Goal: Transaction & Acquisition: Book appointment/travel/reservation

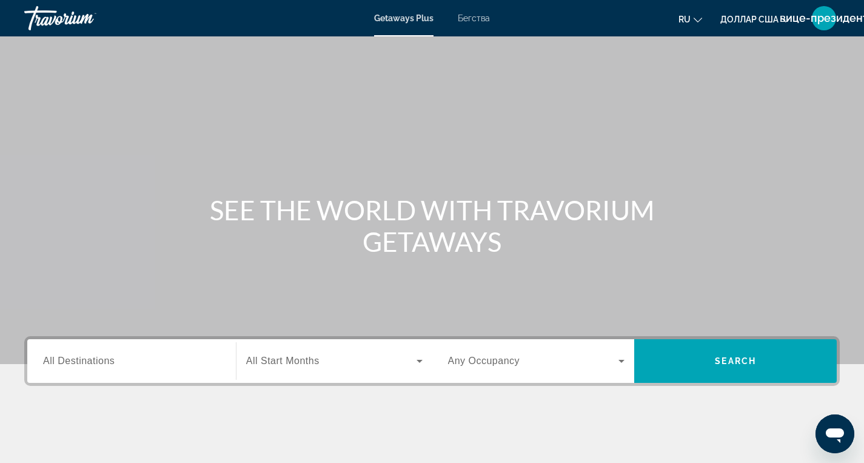
click at [220, 358] on div "Destination All Destinations" at bounding box center [131, 361] width 196 height 35
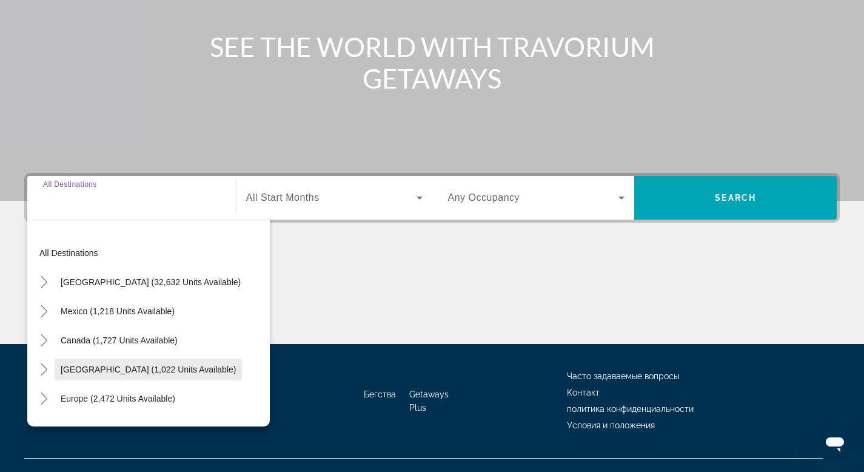
scroll to position [184, 0]
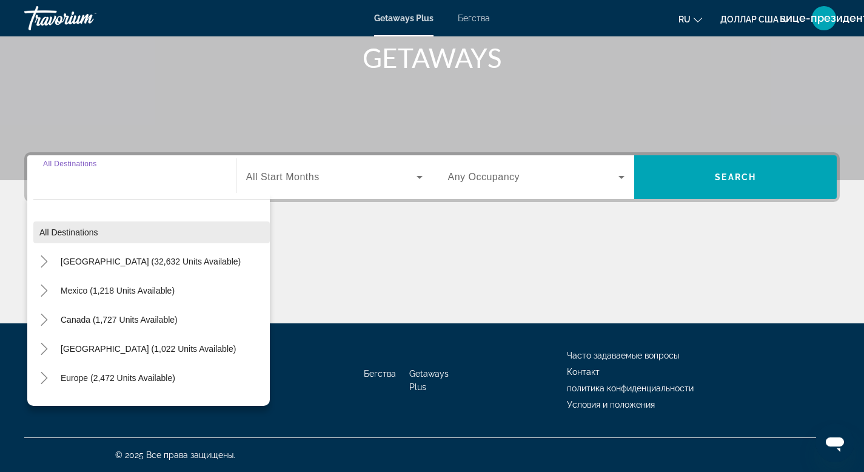
click at [70, 233] on span "All destinations" at bounding box center [68, 232] width 59 height 10
type input "**********"
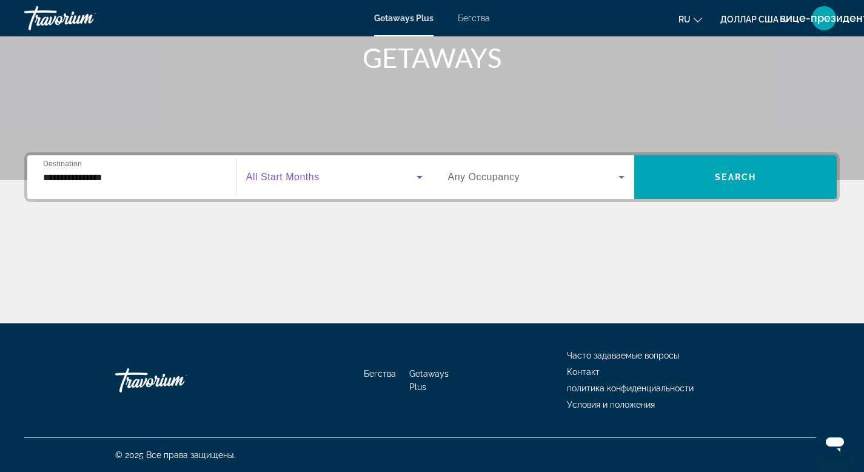
click at [355, 178] on span "Виджет поиска" at bounding box center [331, 177] width 170 height 15
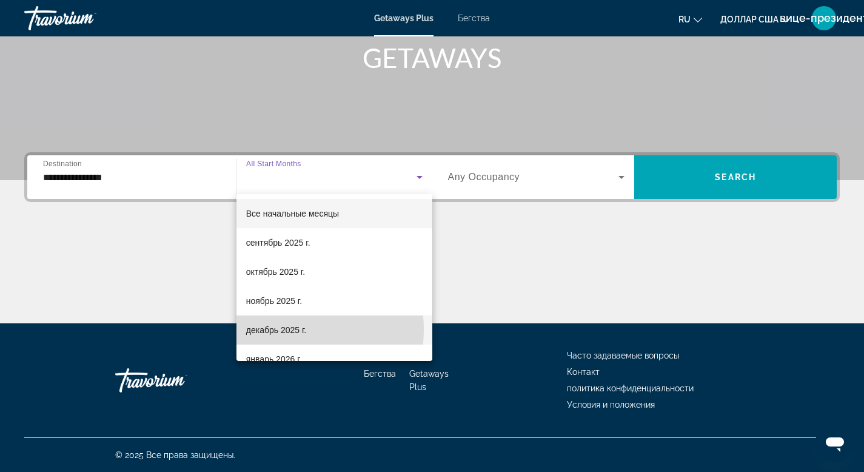
click at [281, 329] on font "декабрь 2025 г." at bounding box center [276, 330] width 60 height 10
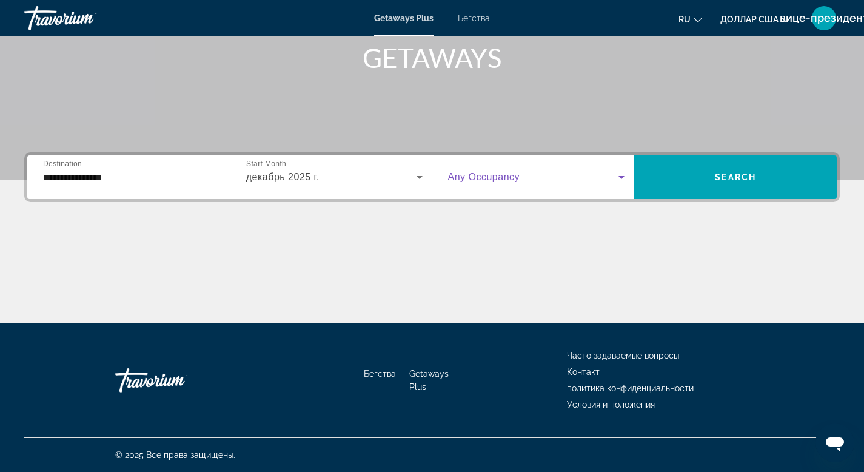
click at [622, 177] on icon "Виджет поиска" at bounding box center [622, 177] width 6 height 3
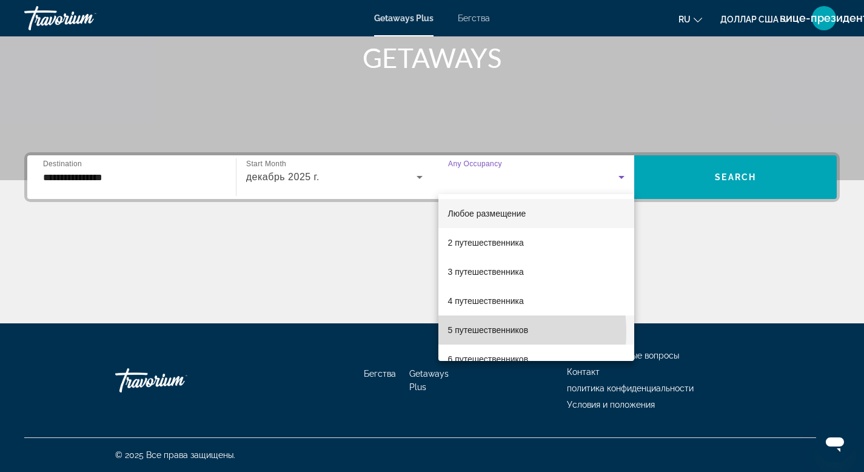
click at [477, 332] on font "5 путешественников" at bounding box center [488, 330] width 81 height 10
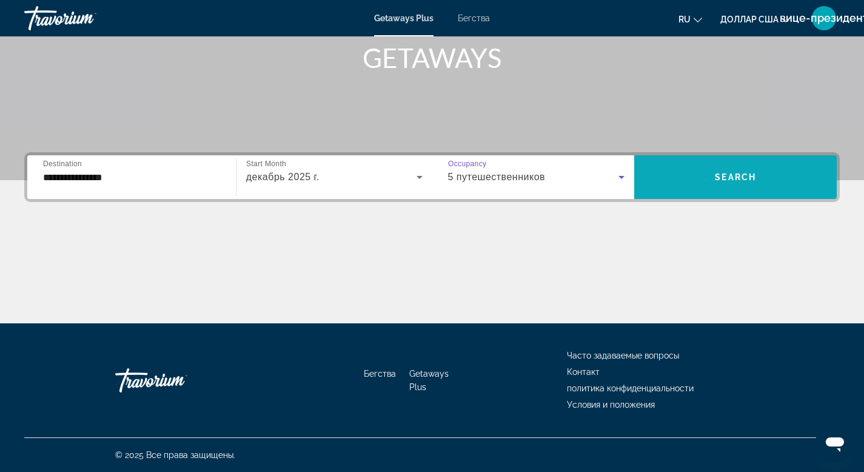
click at [729, 179] on span "Search" at bounding box center [735, 177] width 41 height 10
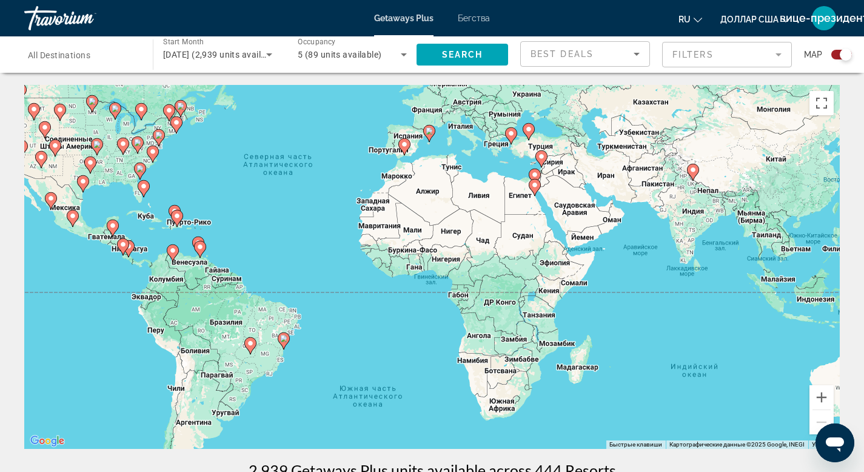
drag, startPoint x: 672, startPoint y: 346, endPoint x: 557, endPoint y: 263, distance: 142.5
click at [557, 263] on div "Чтобы активировать перетаскивание с помощью клавиатуры, нажмите Alt + Ввод. Пос…" at bounding box center [432, 267] width 816 height 364
click at [521, 203] on div "Чтобы активировать перетаскивание с помощью клавиатуры, нажмите Alt + Ввод. Пос…" at bounding box center [432, 267] width 816 height 364
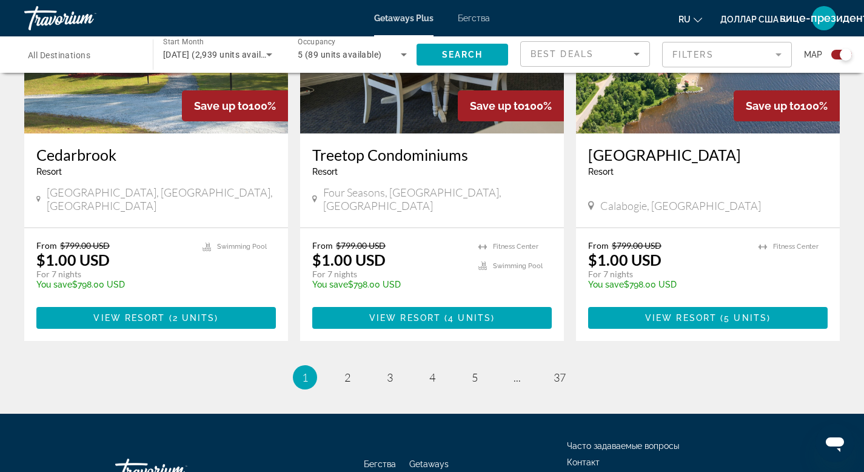
scroll to position [1902, 0]
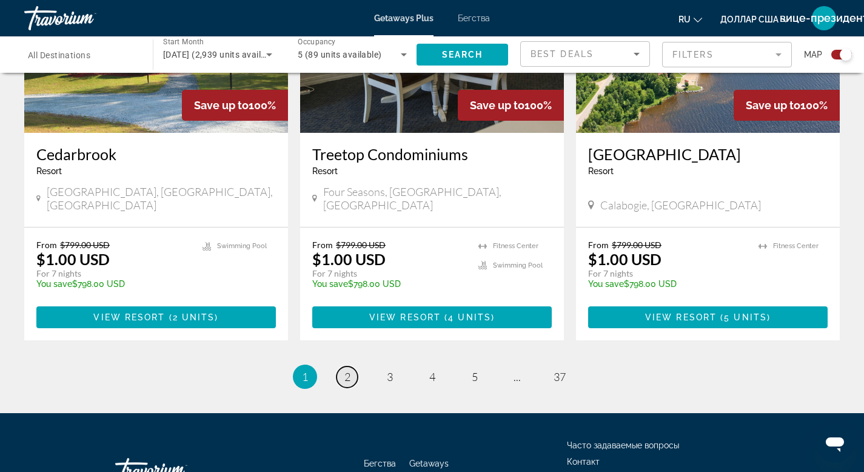
click at [348, 370] on span "2" at bounding box center [347, 376] width 6 height 13
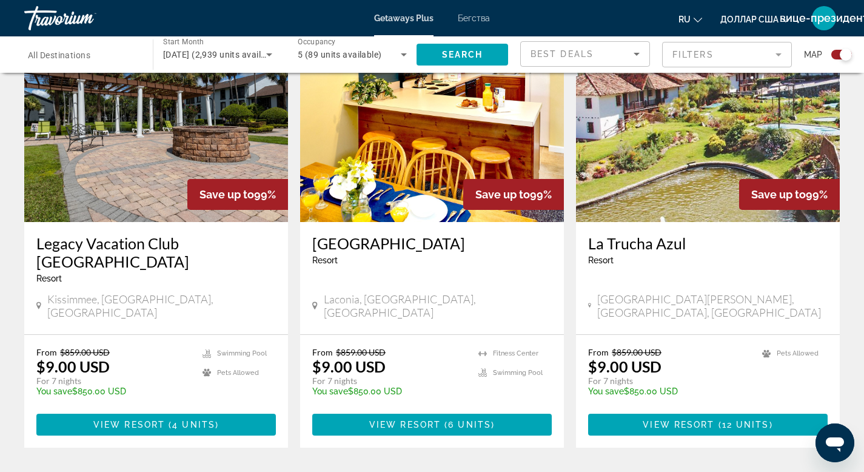
scroll to position [1920, 0]
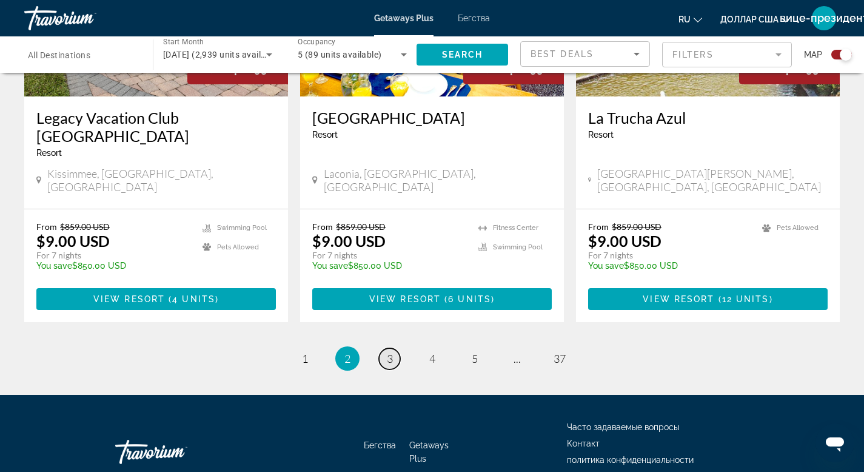
click at [387, 352] on span "3" at bounding box center [390, 358] width 6 height 13
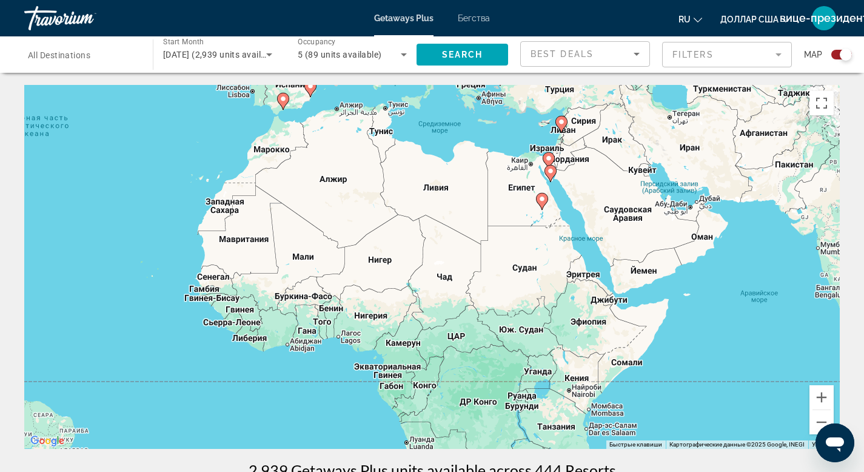
click at [143, 59] on div "Destination All Destinations" at bounding box center [82, 55] width 129 height 35
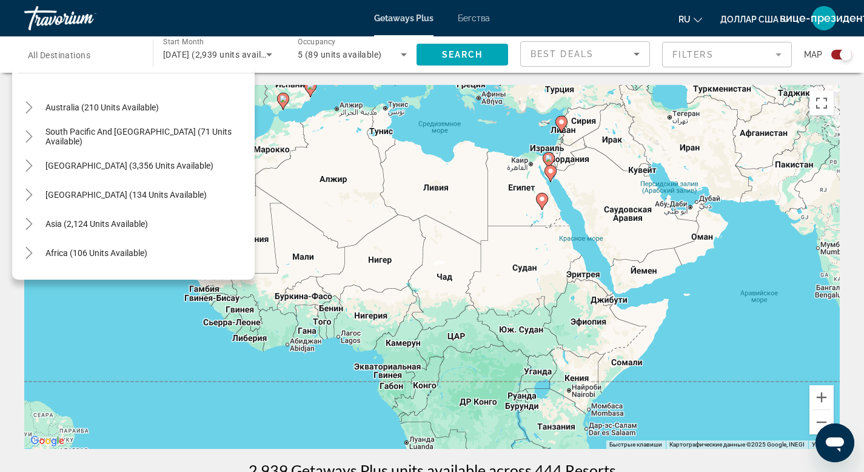
scroll to position [179, 0]
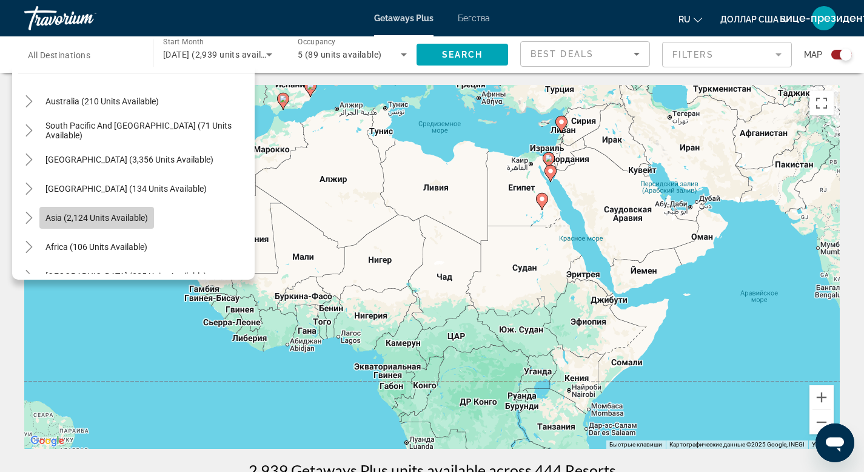
click at [69, 219] on span "Asia (2,124 units available)" at bounding box center [96, 218] width 102 height 10
type input "**********"
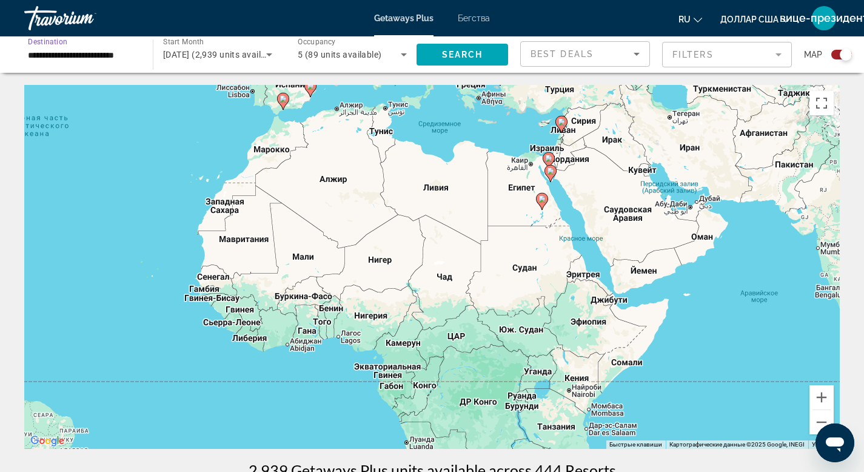
scroll to position [316, 0]
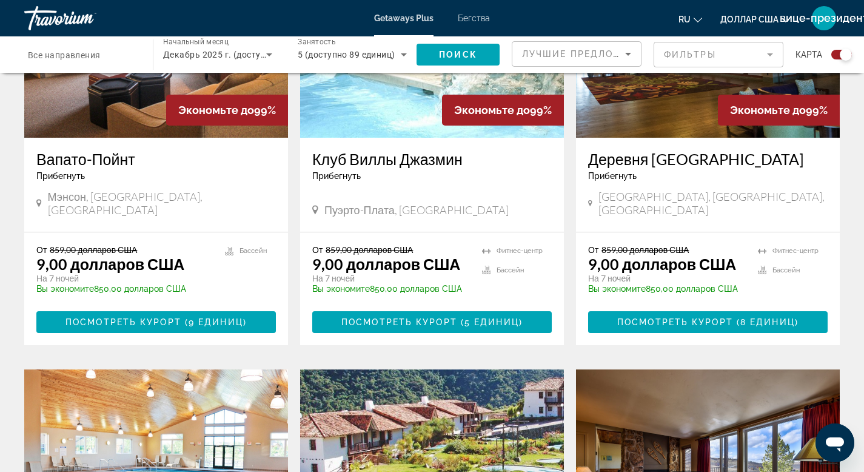
scroll to position [217, 0]
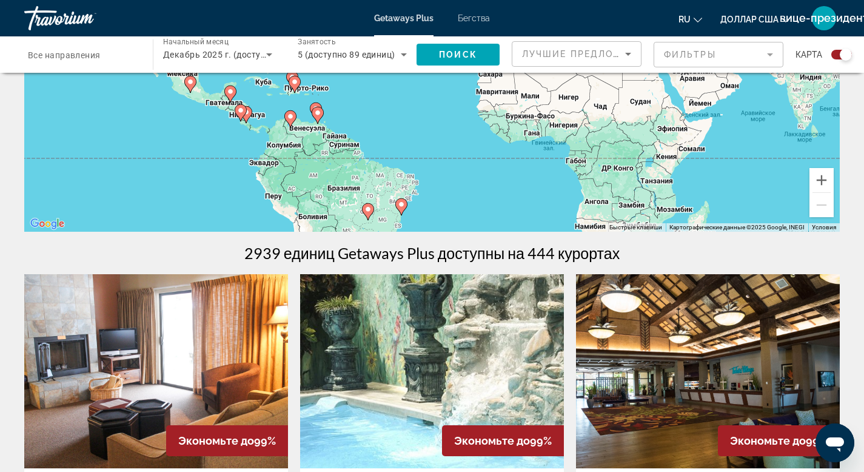
click at [128, 58] on input "Место назначения Все направления" at bounding box center [82, 55] width 109 height 15
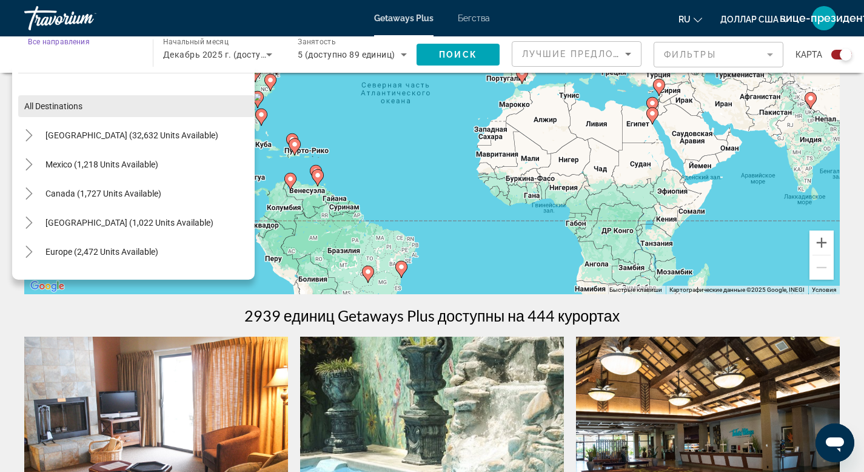
scroll to position [147, 0]
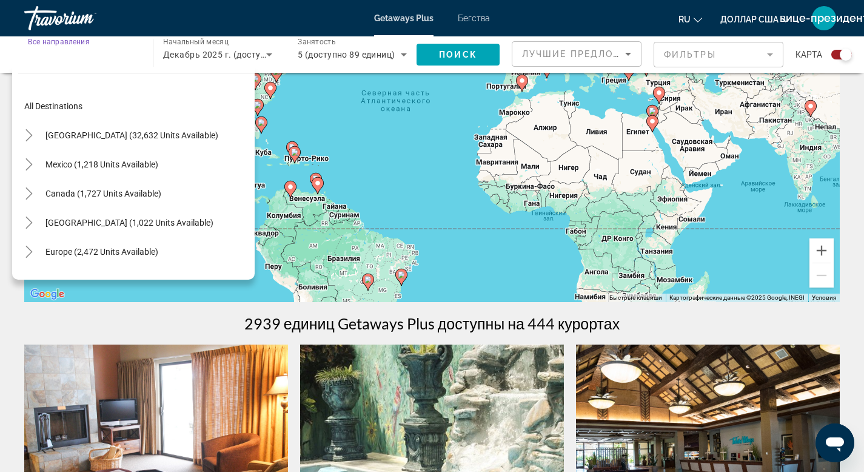
click at [631, 54] on icon "Сортировать по" at bounding box center [628, 54] width 15 height 15
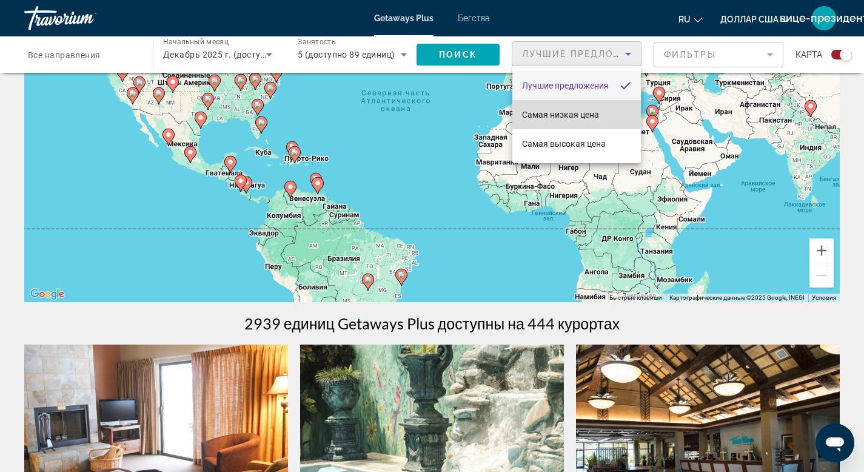
click at [551, 116] on font "Самая низкая цена" at bounding box center [560, 115] width 77 height 10
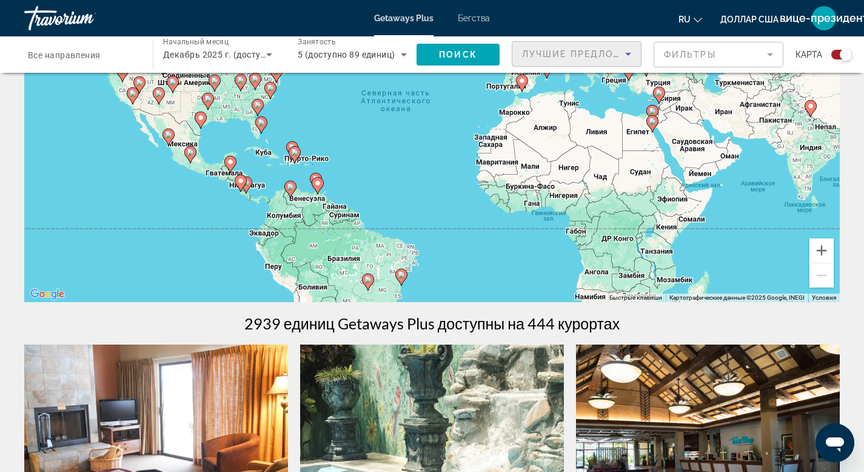
click at [770, 56] on mat-form-field "Фильтры" at bounding box center [719, 54] width 130 height 25
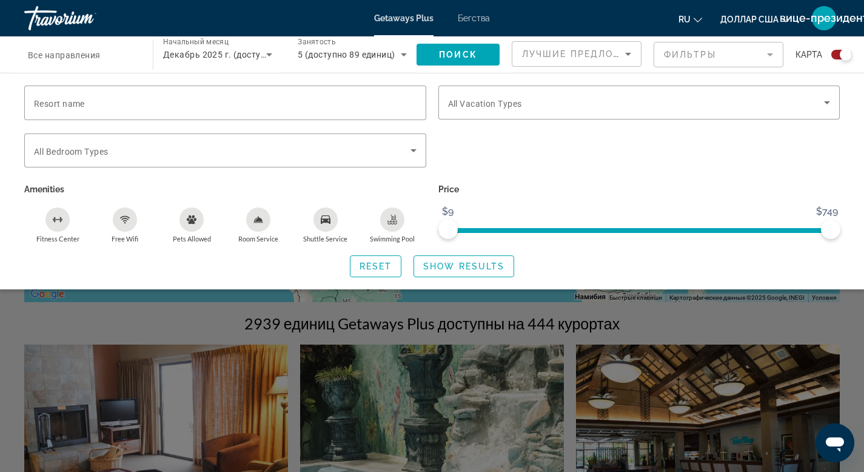
click at [389, 223] on icon "Swimming Pool" at bounding box center [393, 223] width 10 height 2
click at [462, 264] on span "Show Results" at bounding box center [463, 266] width 81 height 10
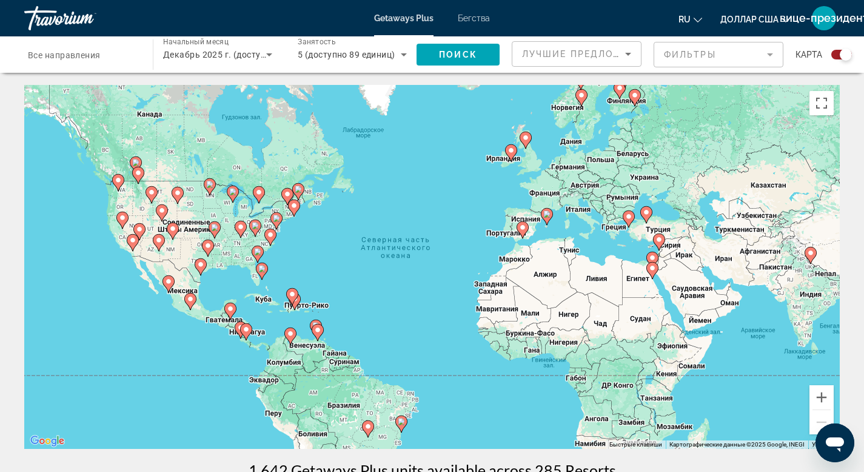
click at [652, 229] on div "Чтобы активировать перетаскивание с помощью клавиатуры, нажмите Alt + Ввод. Пос…" at bounding box center [432, 267] width 816 height 364
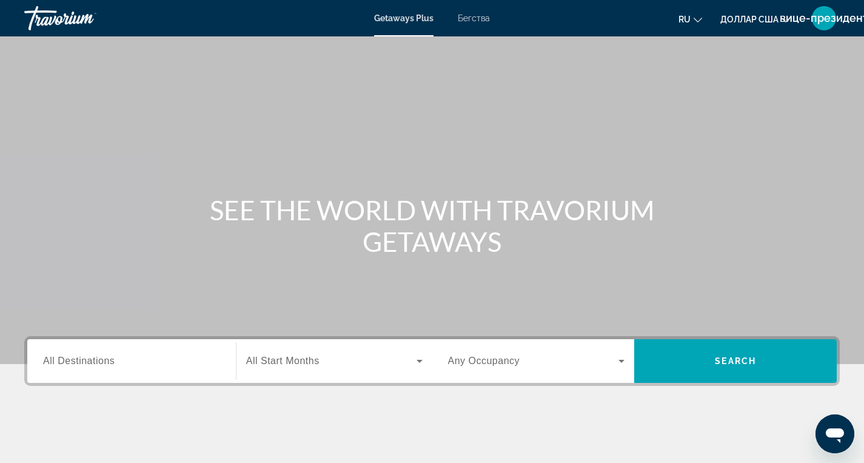
click at [189, 368] on div "Виджет поиска" at bounding box center [131, 361] width 177 height 35
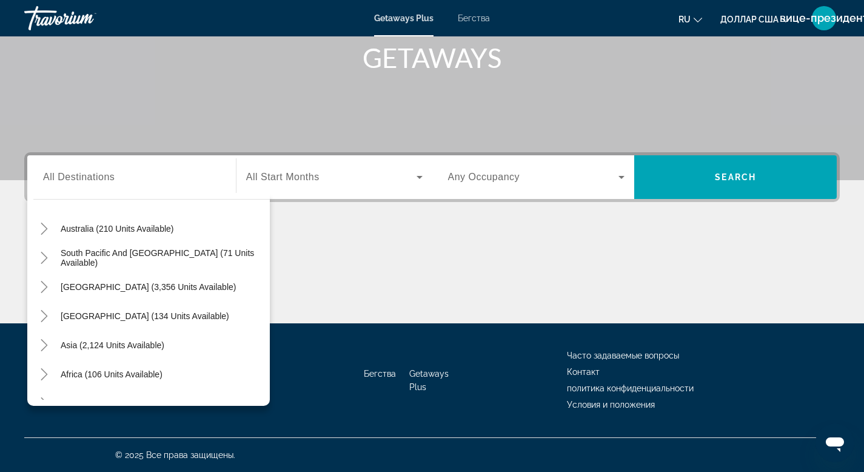
scroll to position [196, 0]
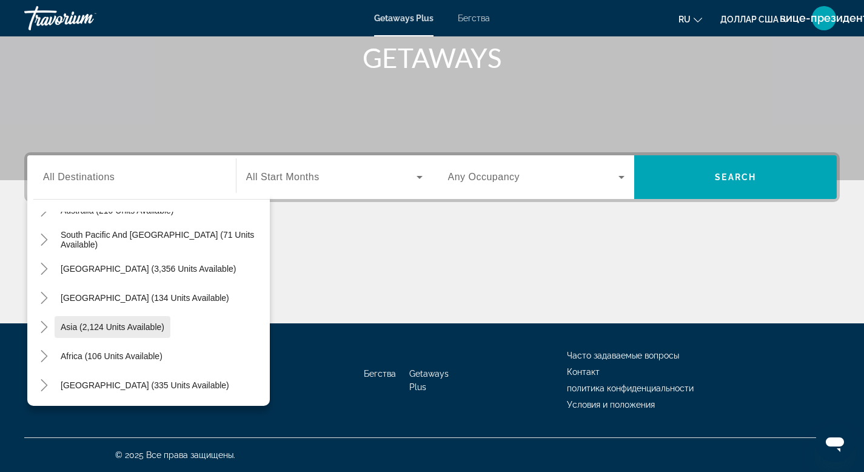
click at [109, 326] on span "Asia (2,124 units available)" at bounding box center [113, 327] width 104 height 10
type input "**********"
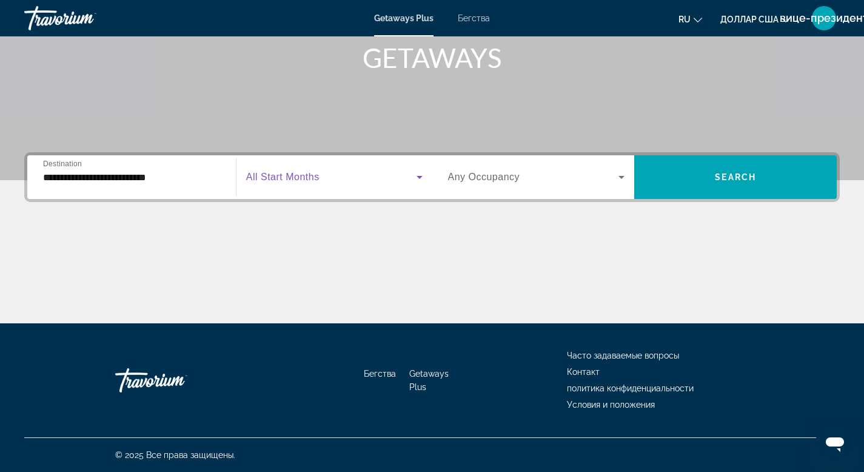
click at [383, 176] on span "Виджет поиска" at bounding box center [331, 177] width 170 height 15
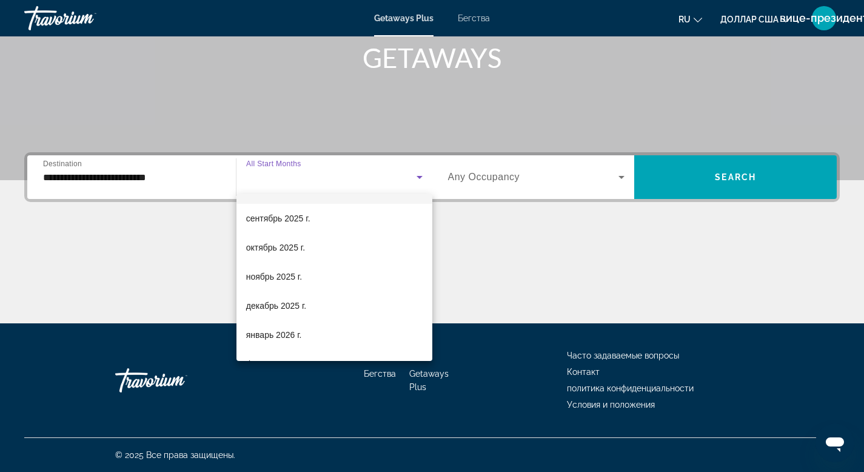
scroll to position [26, 0]
click at [268, 334] on font "январь 2026 г." at bounding box center [274, 333] width 56 height 10
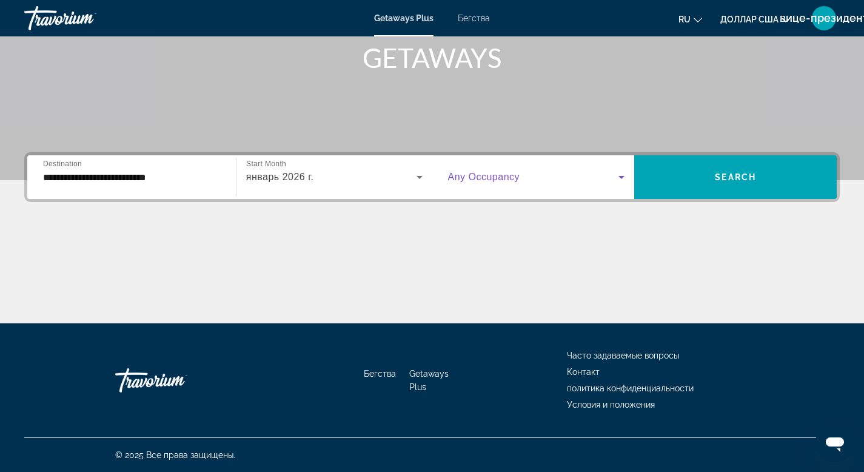
click at [624, 175] on icon "Виджет поиска" at bounding box center [621, 177] width 15 height 15
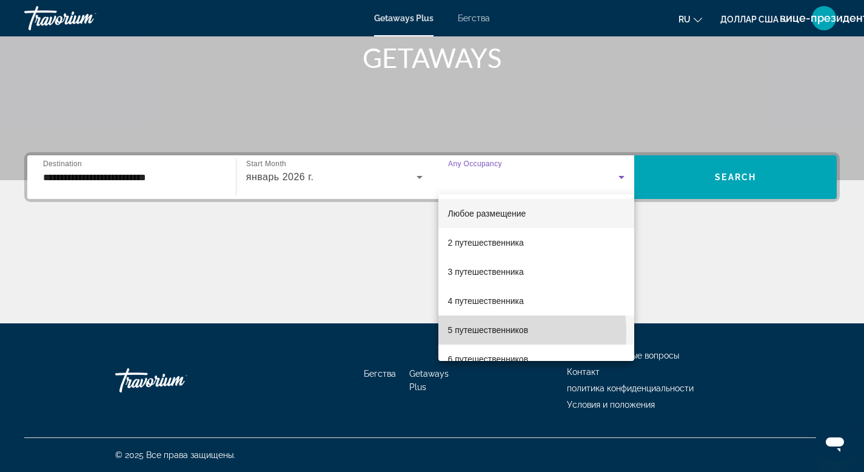
click at [472, 333] on font "5 путешественников" at bounding box center [488, 330] width 81 height 10
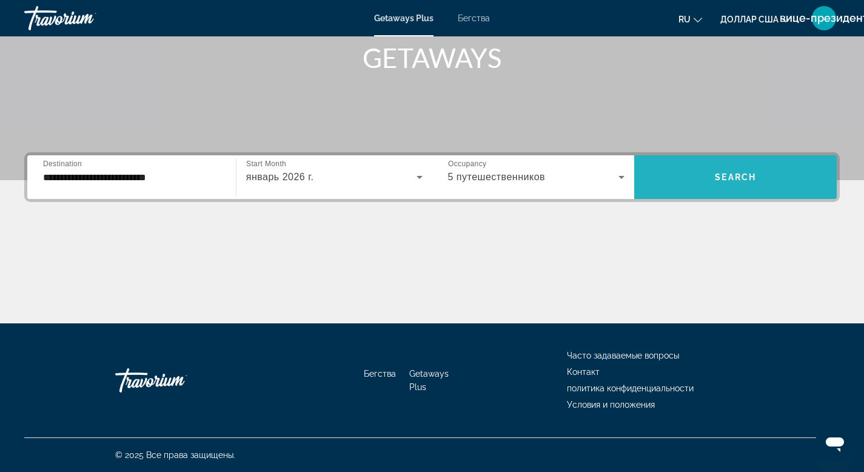
click at [703, 181] on span "Виджет поиска" at bounding box center [735, 177] width 203 height 29
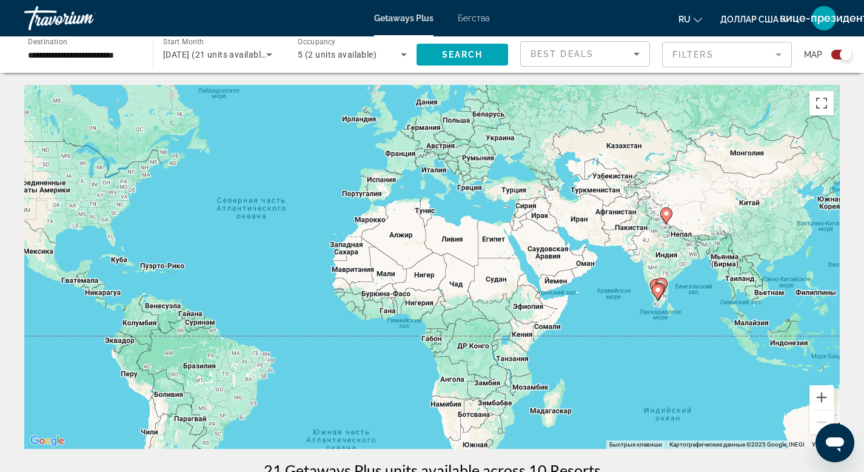
drag, startPoint x: 628, startPoint y: 327, endPoint x: 475, endPoint y: 288, distance: 157.2
click at [475, 288] on div "Чтобы активировать перетаскивание с помощью клавиатуры, нажмите Alt + Ввод. Пос…" at bounding box center [432, 267] width 816 height 364
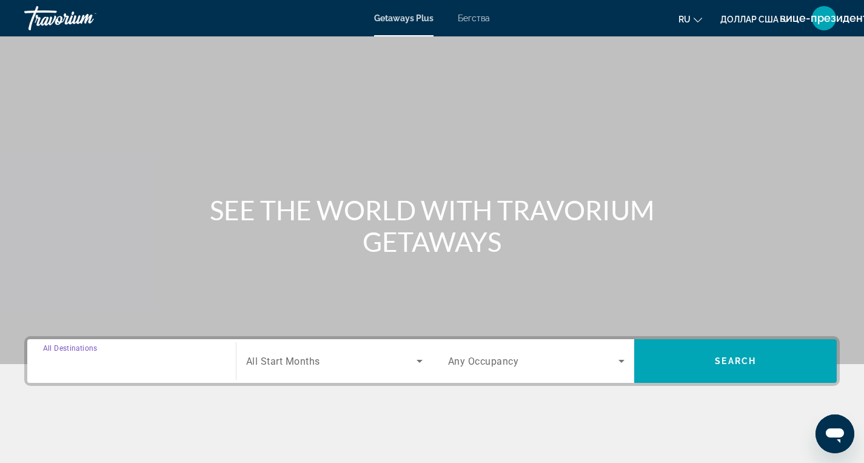
click at [214, 358] on input "Destination All Destinations" at bounding box center [131, 361] width 177 height 15
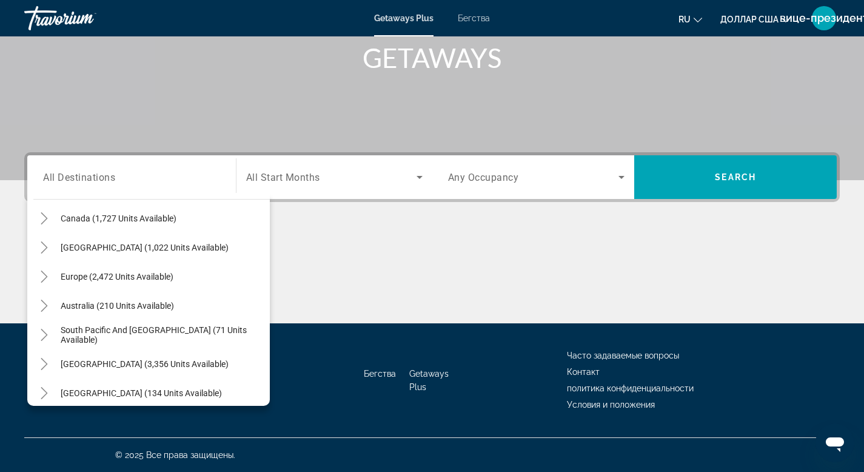
scroll to position [106, 0]
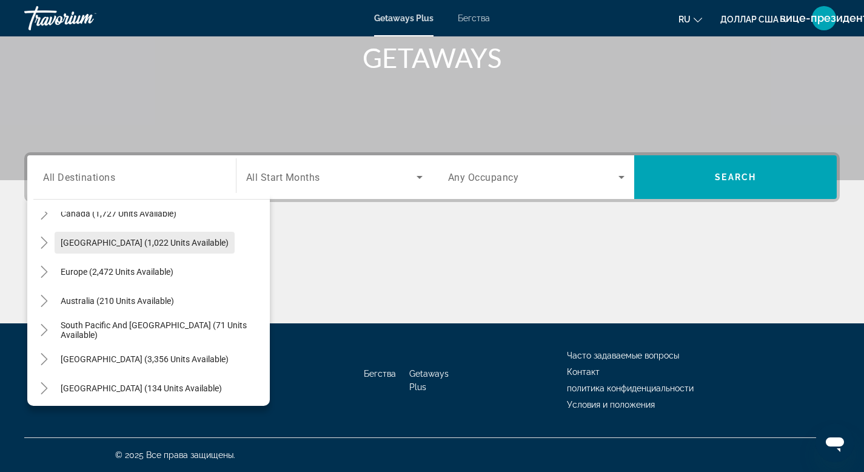
click at [155, 243] on span "[GEOGRAPHIC_DATA] (1,022 units available)" at bounding box center [145, 243] width 168 height 10
type input "**********"
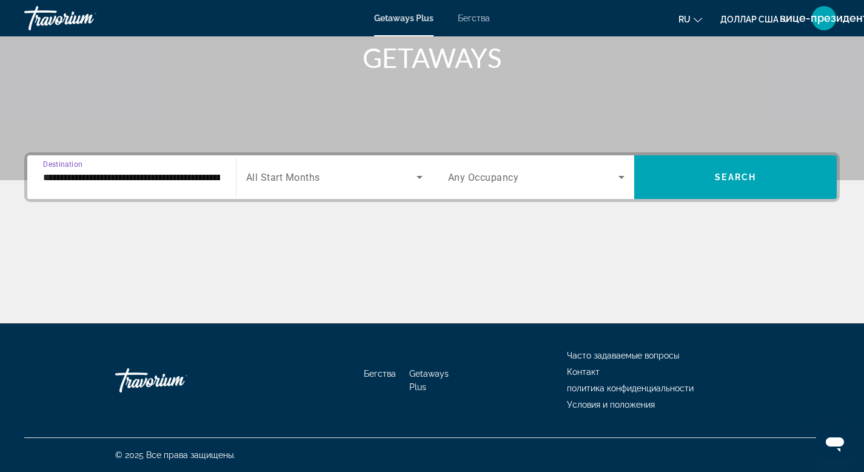
click at [420, 176] on icon "Search widget" at bounding box center [420, 177] width 6 height 3
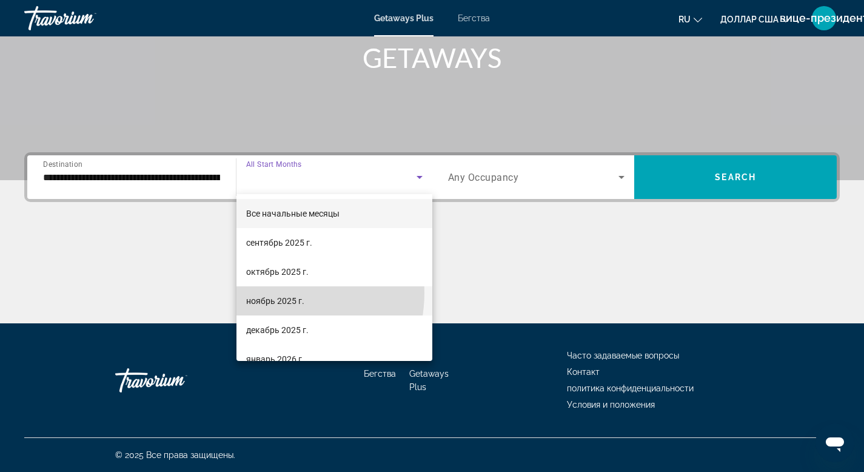
click at [270, 292] on mat-option "ноябрь 2025 г." at bounding box center [334, 300] width 196 height 29
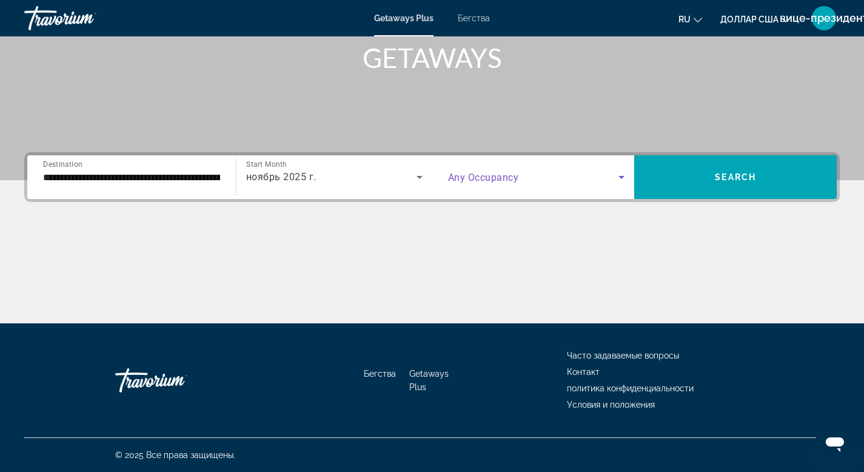
click at [622, 175] on icon "Search widget" at bounding box center [621, 177] width 15 height 15
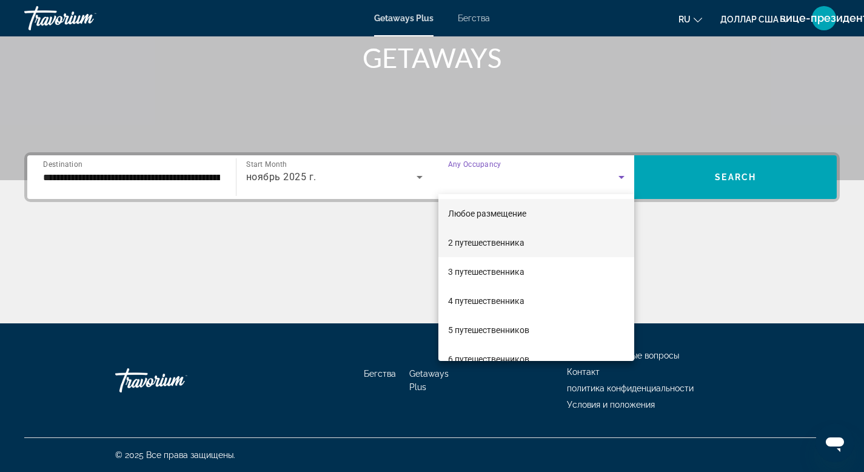
click at [475, 246] on font "2 путешественника" at bounding box center [486, 243] width 76 height 10
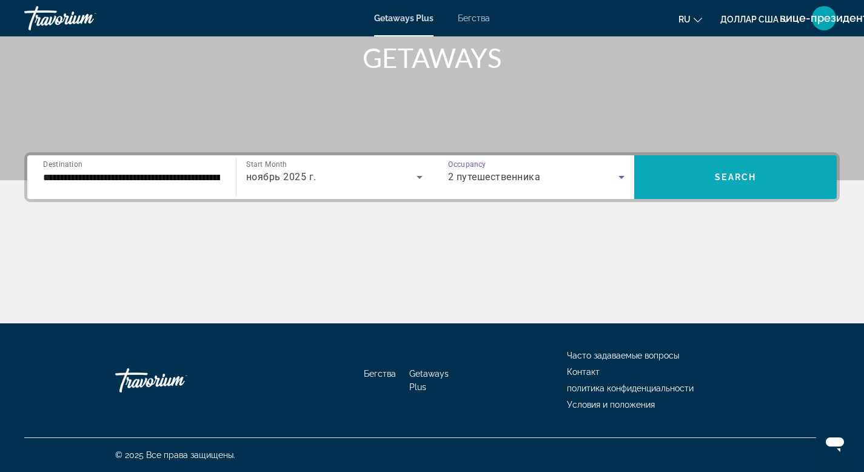
click at [727, 187] on span "Search widget" at bounding box center [735, 177] width 203 height 29
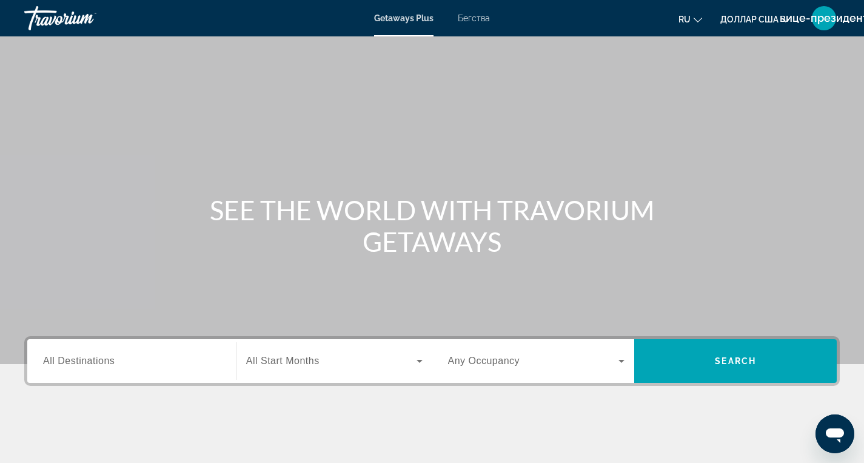
click at [220, 363] on div "Destination All Destinations" at bounding box center [131, 361] width 196 height 35
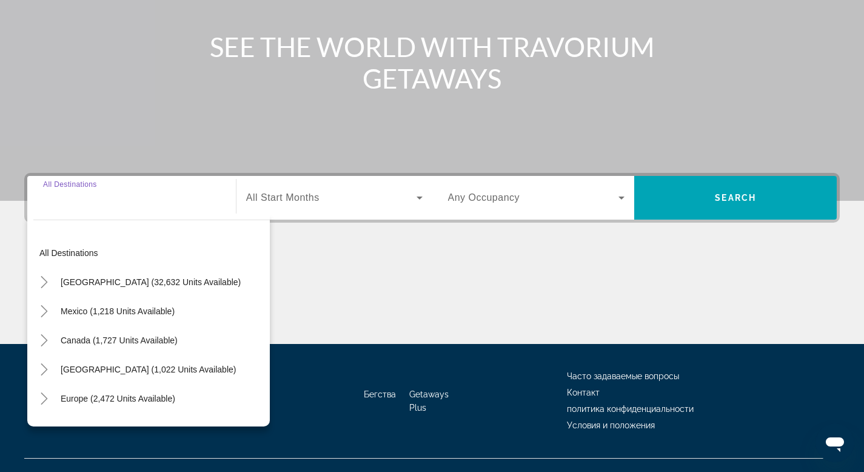
scroll to position [184, 0]
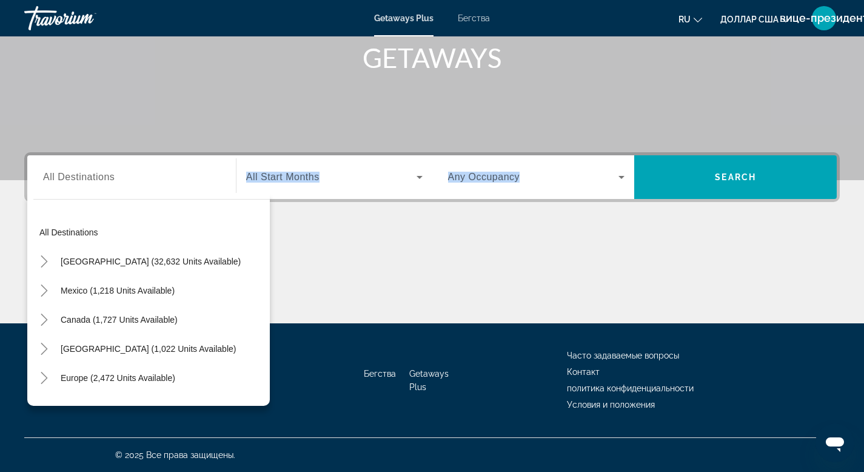
drag, startPoint x: 271, startPoint y: 271, endPoint x: 266, endPoint y: 285, distance: 15.0
click at [266, 285] on div "Destination All Destinations All destinations United States (32,632 units avail…" at bounding box center [432, 237] width 864 height 171
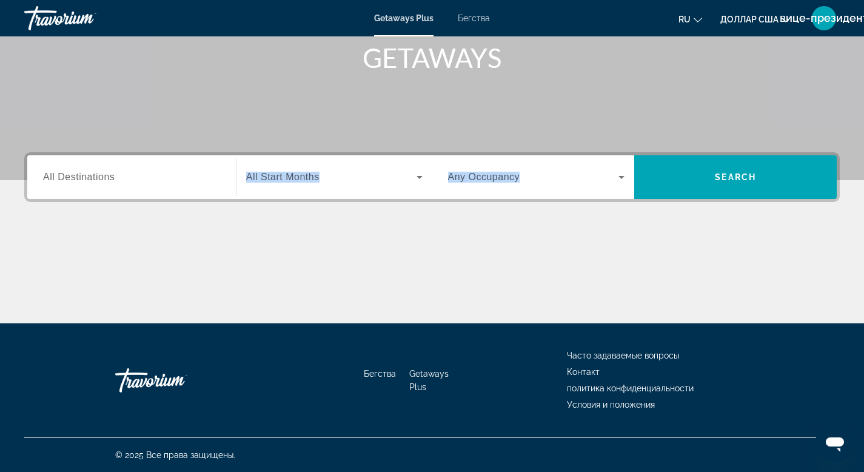
click at [234, 180] on div "Start Month All Start Months" at bounding box center [331, 177] width 203 height 44
click at [215, 175] on input "Destination All Destinations" at bounding box center [131, 177] width 177 height 15
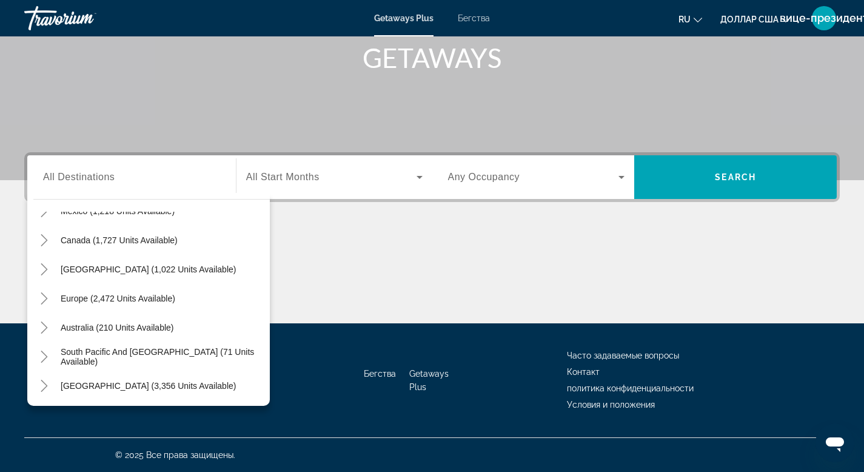
scroll to position [82, 0]
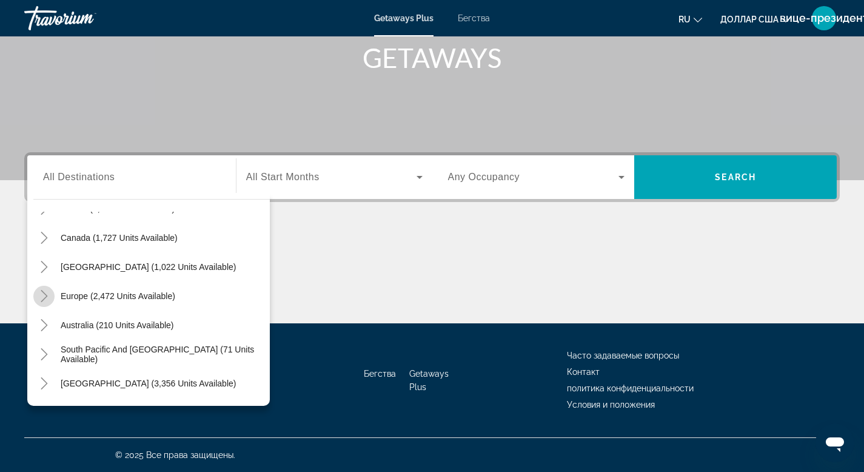
click at [46, 295] on icon "Toggle Europe (2,472 units available)" at bounding box center [44, 296] width 7 height 12
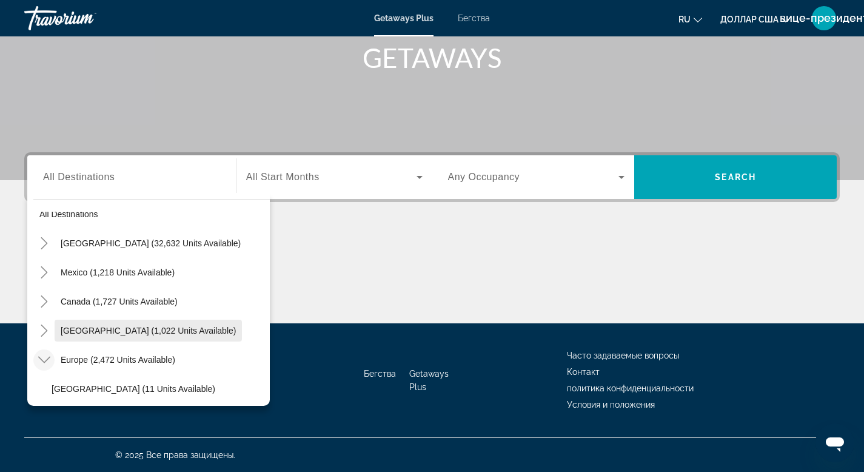
scroll to position [36, 0]
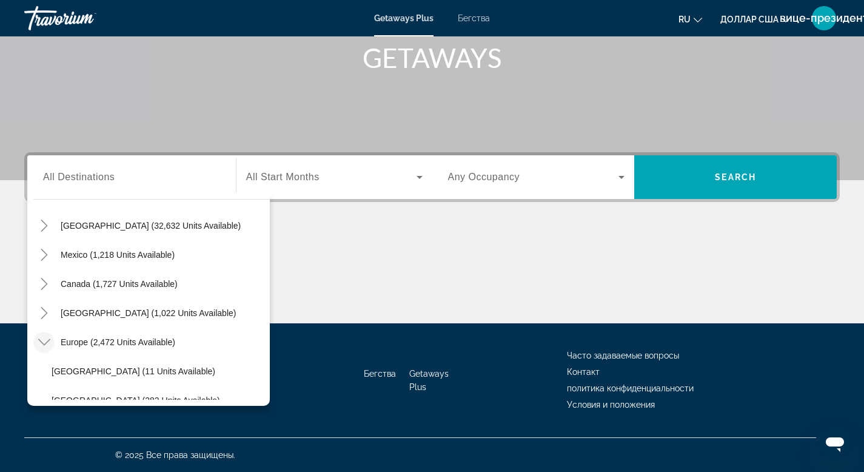
click at [43, 341] on icon "Toggle Europe (2,472 units available)" at bounding box center [44, 342] width 12 height 12
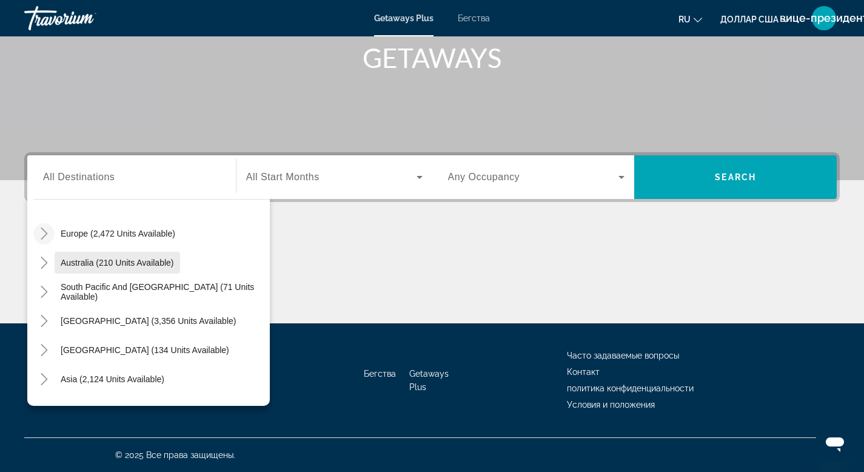
scroll to position [178, 0]
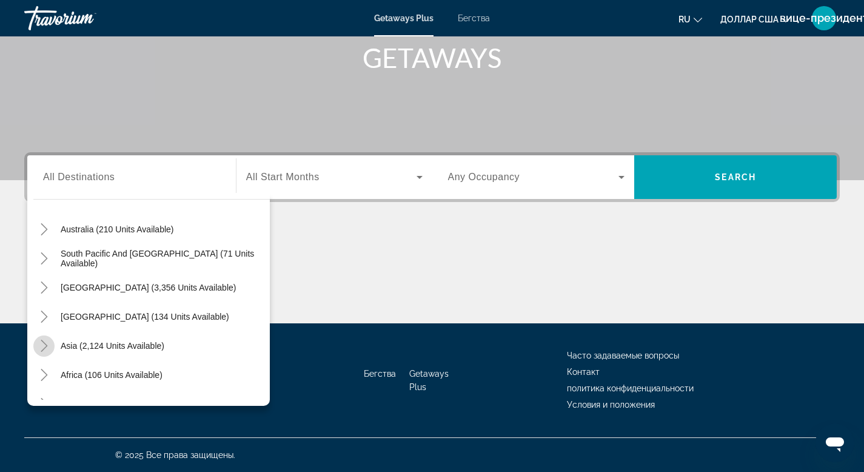
click at [44, 344] on icon "Toggle Asia (2,124 units available)" at bounding box center [44, 346] width 12 height 12
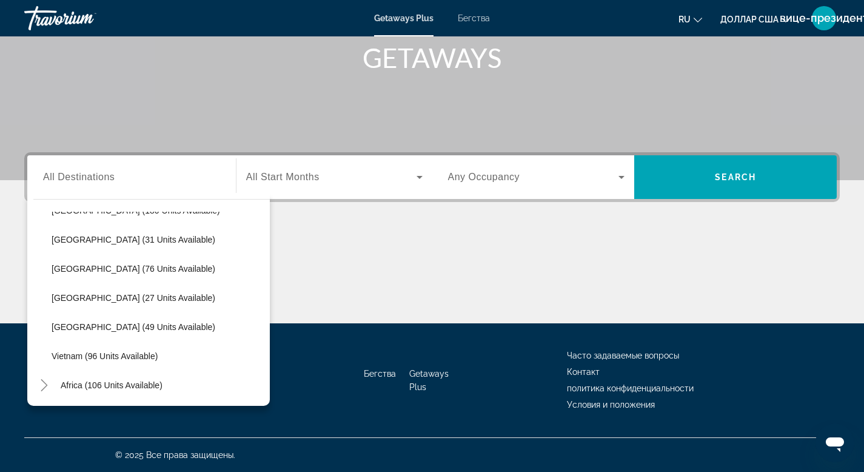
scroll to position [495, 0]
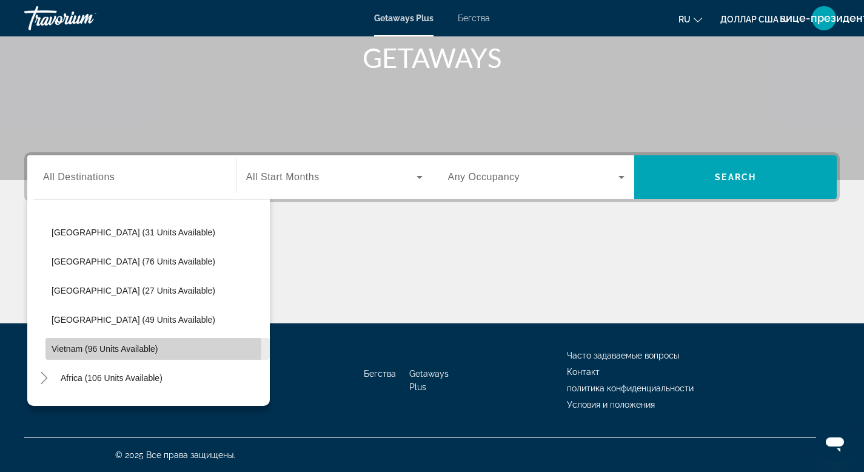
click at [86, 350] on span "Vietnam (96 units available)" at bounding box center [105, 349] width 106 height 10
type input "**********"
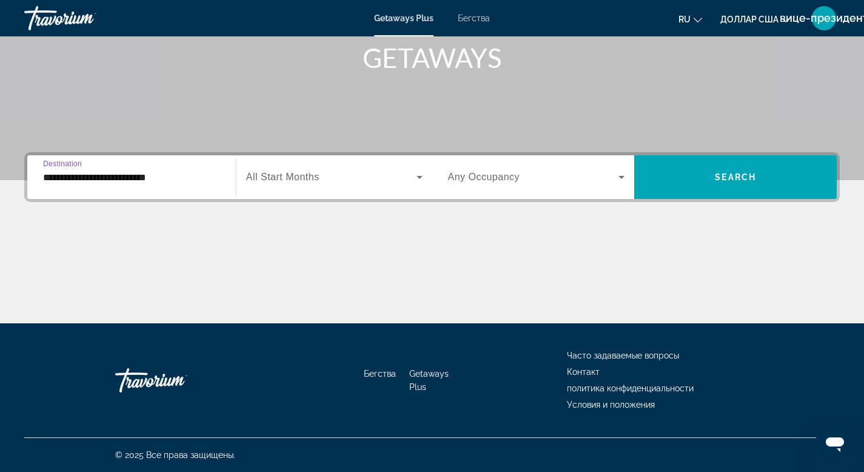
click at [422, 177] on icon "Виджет поиска" at bounding box center [419, 177] width 15 height 15
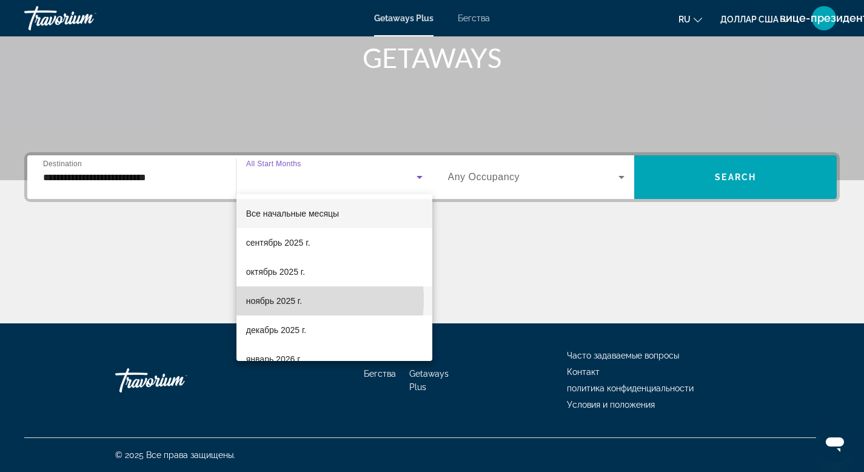
click at [276, 300] on font "ноябрь 2025 г." at bounding box center [274, 301] width 56 height 10
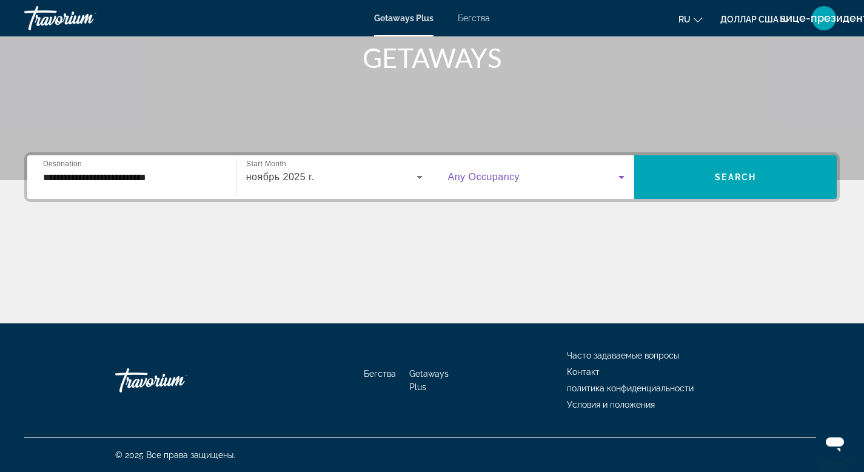
click at [622, 175] on icon "Виджет поиска" at bounding box center [621, 177] width 15 height 15
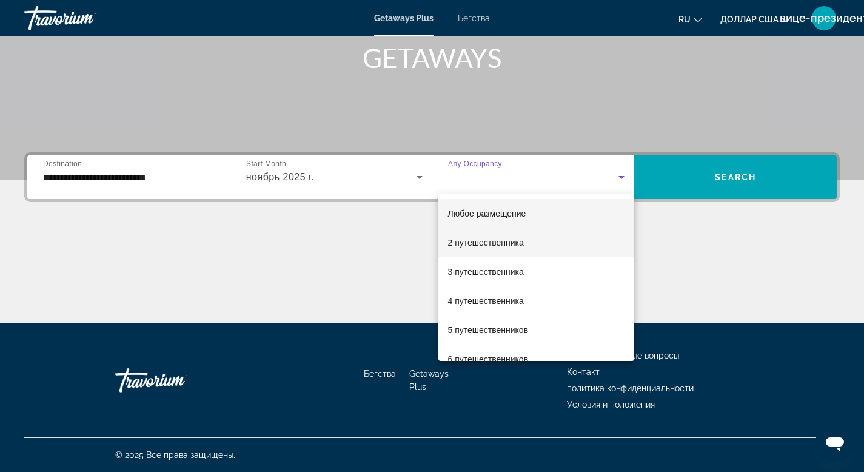
click at [498, 243] on font "2 путешественника" at bounding box center [486, 243] width 76 height 10
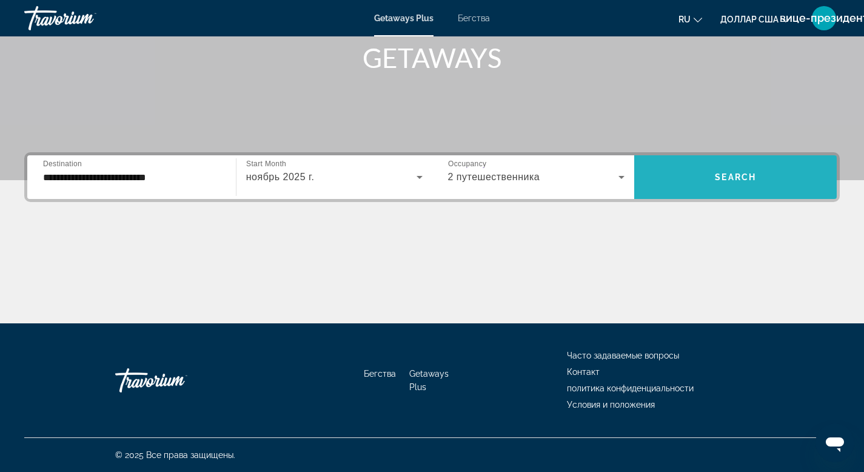
click at [724, 183] on span "Виджет поиска" at bounding box center [735, 177] width 203 height 29
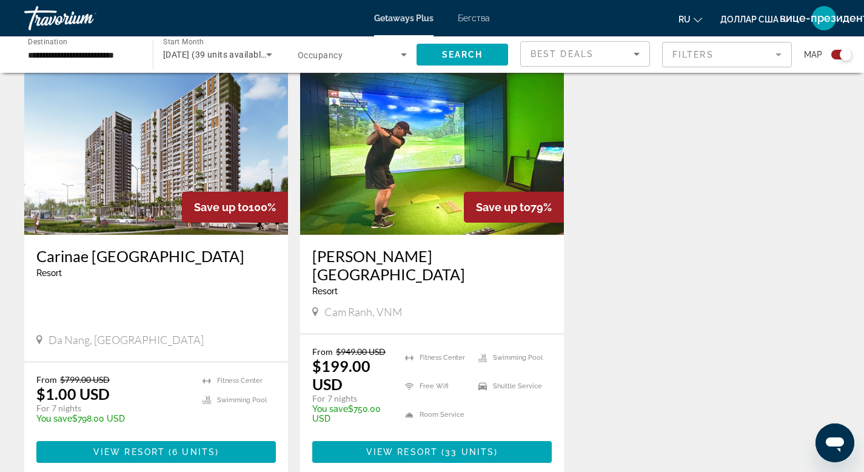
scroll to position [524, 0]
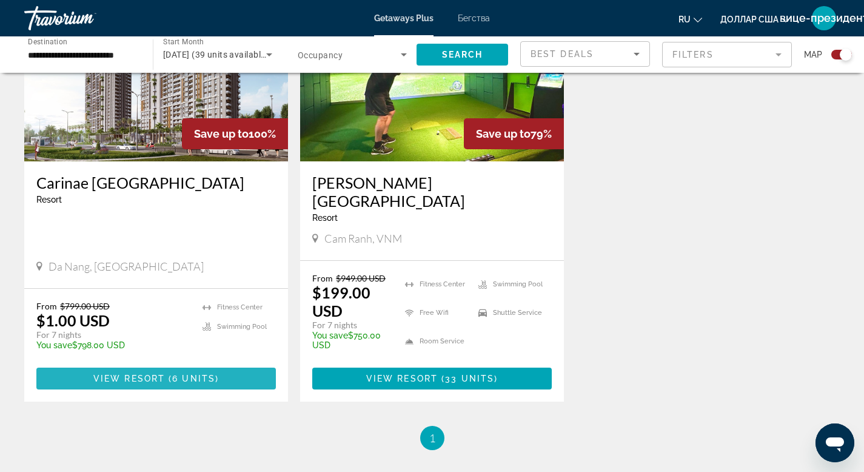
click at [152, 374] on span "View Resort" at bounding box center [129, 379] width 72 height 10
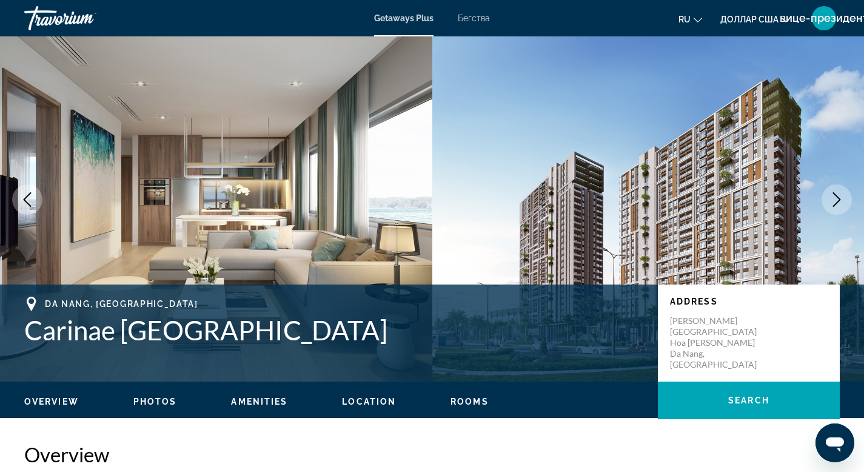
scroll to position [19, 0]
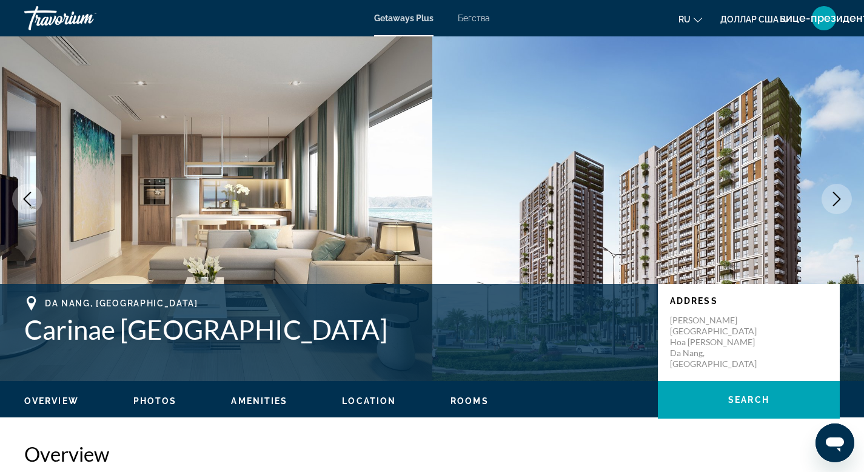
click at [833, 198] on icon "Next image" at bounding box center [837, 199] width 15 height 15
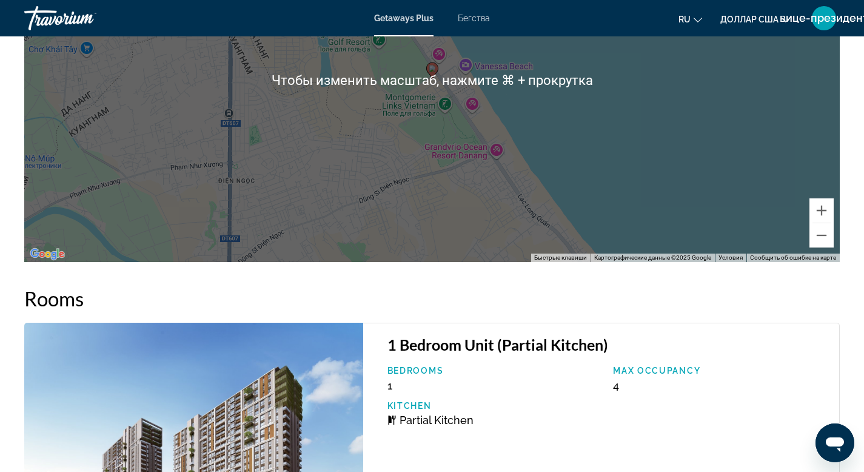
scroll to position [1289, 0]
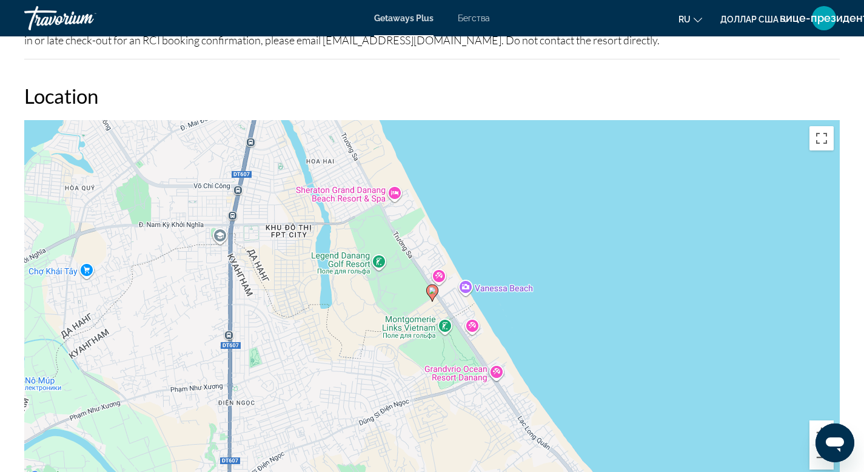
click at [434, 293] on image "Основное содержание" at bounding box center [432, 290] width 7 height 7
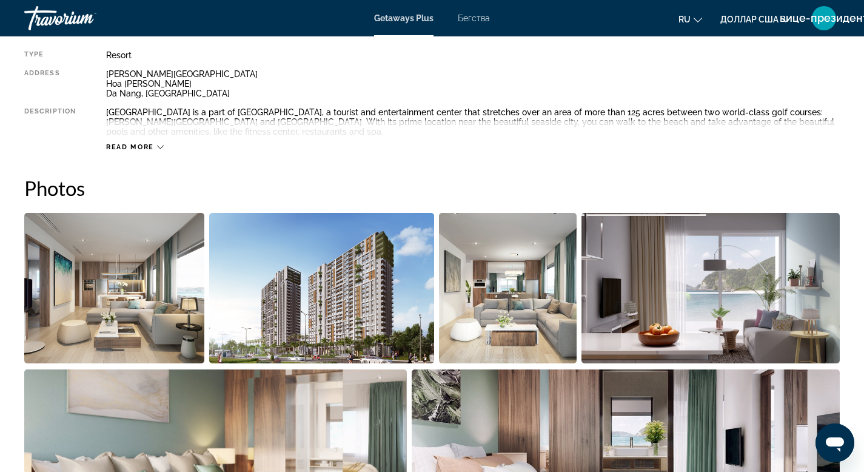
scroll to position [358, 0]
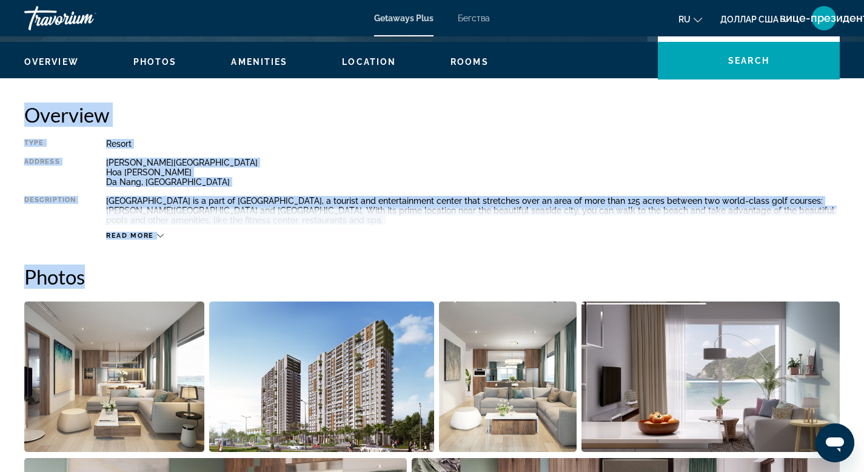
drag, startPoint x: 25, startPoint y: 115, endPoint x: 355, endPoint y: 270, distance: 364.0
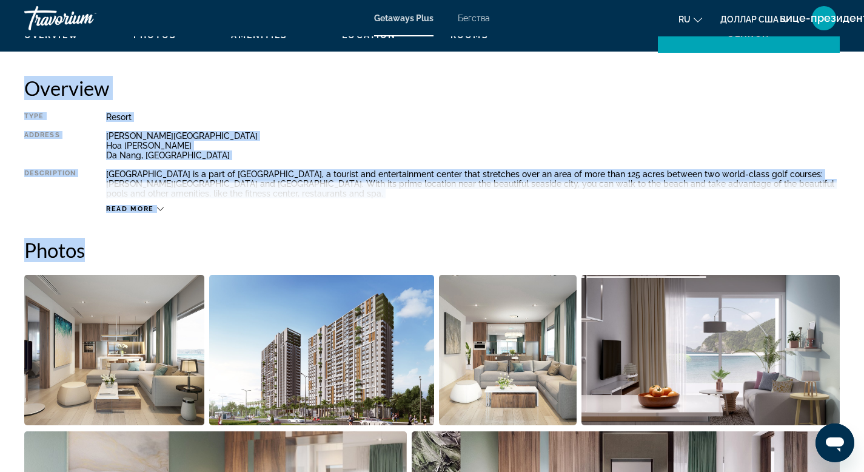
scroll to position [315, 0]
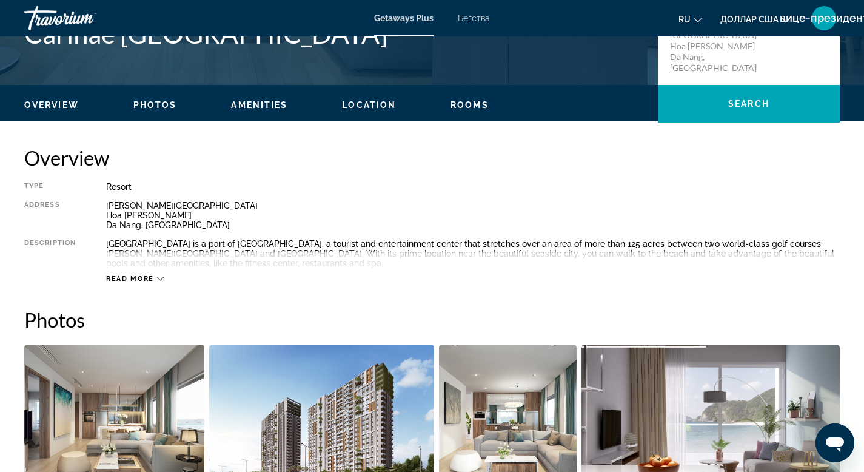
click at [524, 174] on div "Overview Type Resort All-Inclusive No All-Inclusive Address Truong Sa Road Hoa …" at bounding box center [432, 215] width 816 height 138
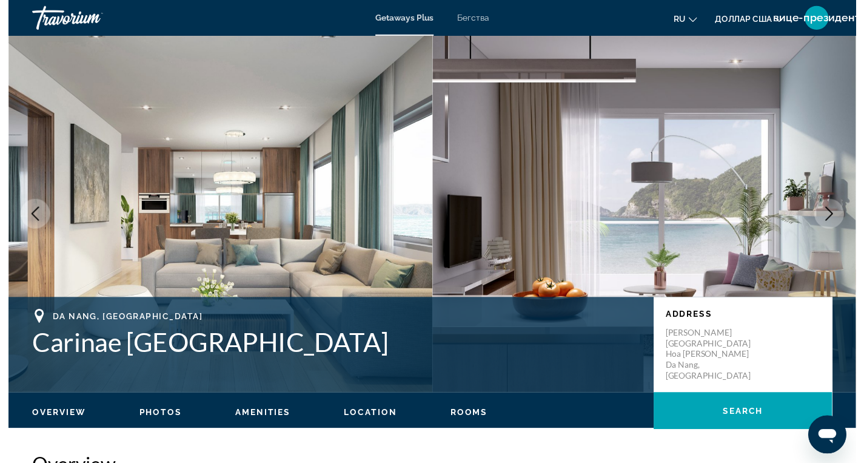
scroll to position [0, 0]
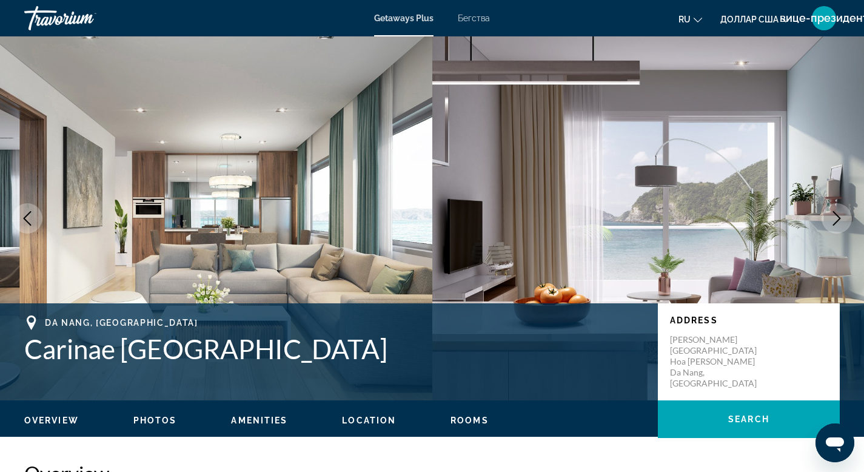
click at [475, 20] on font "Бегства" at bounding box center [474, 18] width 32 height 10
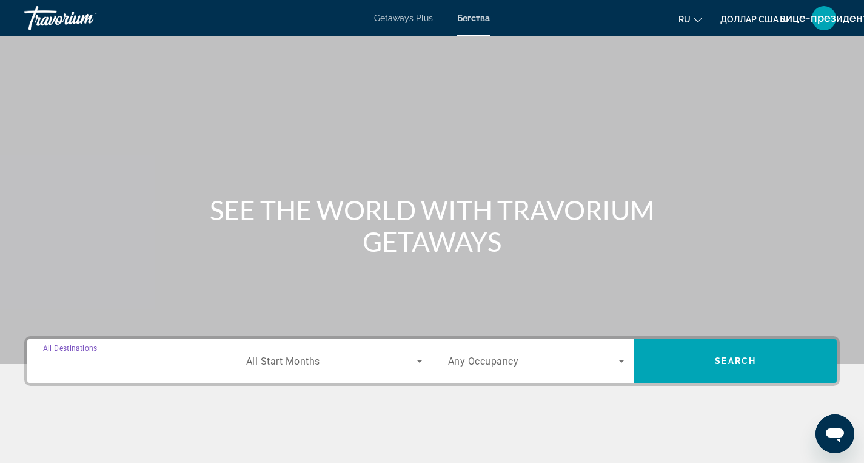
click at [169, 364] on input "Destination All Destinations" at bounding box center [131, 361] width 177 height 15
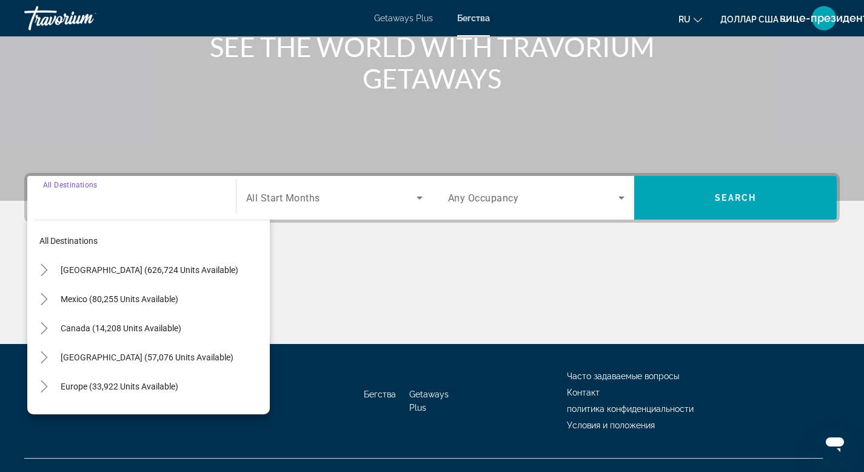
scroll to position [184, 0]
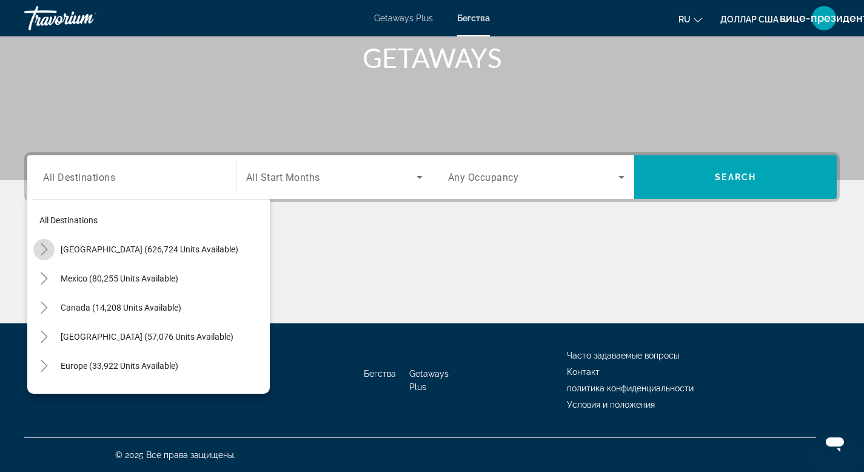
click at [45, 250] on icon "Toggle United States (626,724 units available)" at bounding box center [44, 249] width 7 height 12
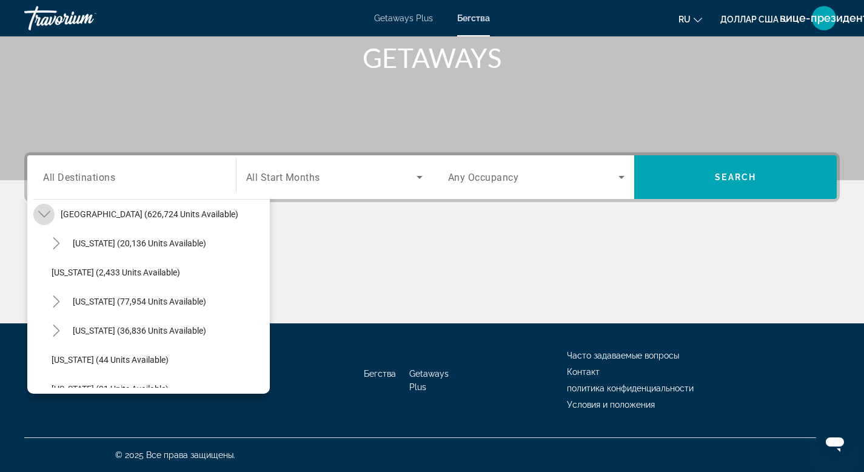
click at [44, 215] on icon "Toggle United States (626,724 units available)" at bounding box center [44, 214] width 12 height 12
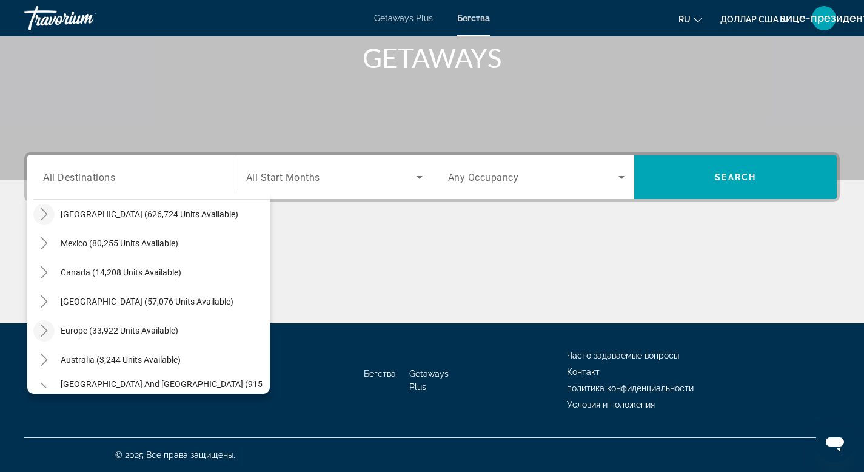
click at [47, 332] on icon "Toggle Europe (33,922 units available)" at bounding box center [44, 330] width 12 height 12
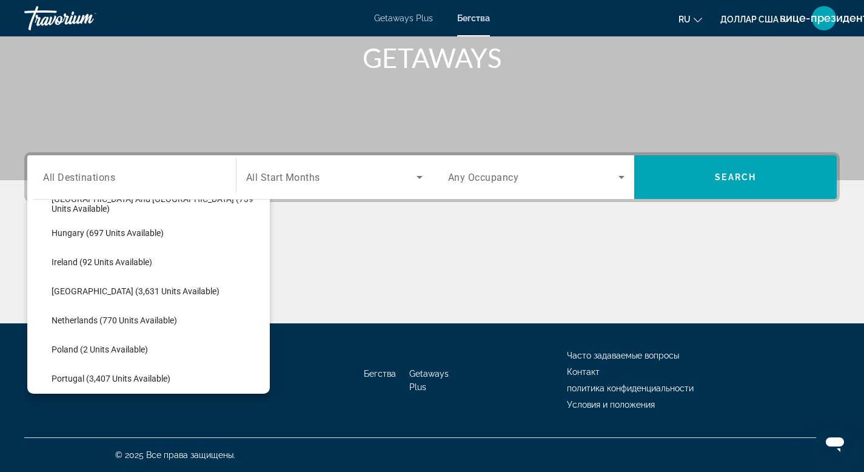
scroll to position [428, 0]
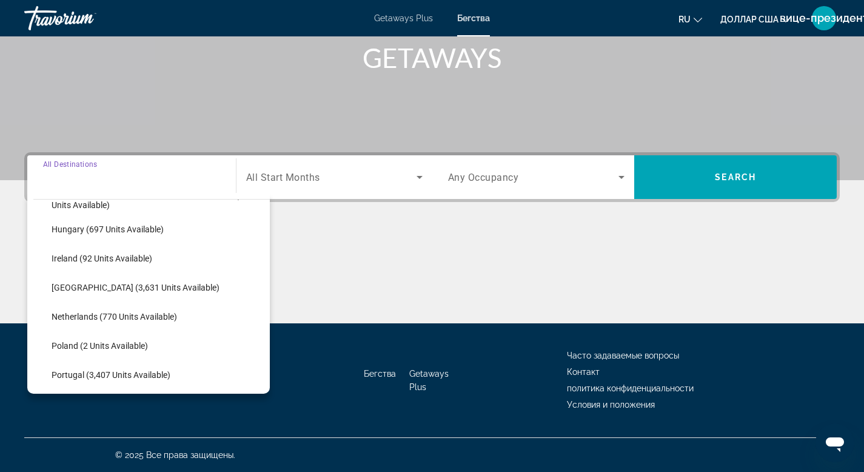
click at [192, 173] on input "Destination All Destinations" at bounding box center [131, 177] width 177 height 15
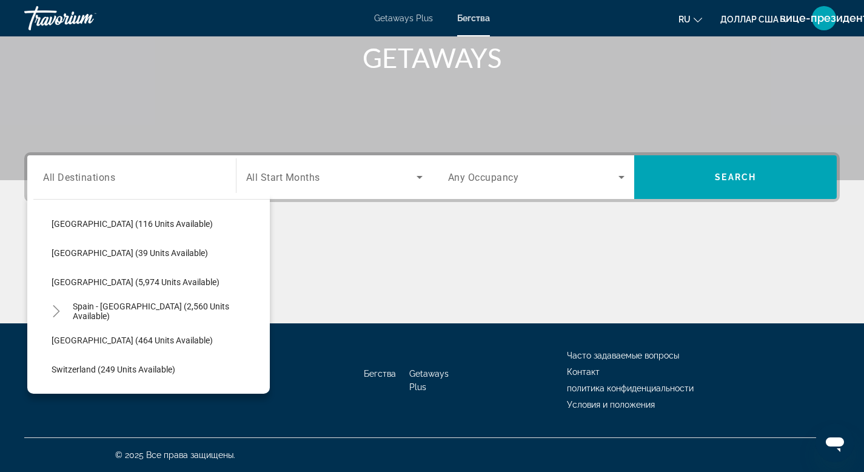
scroll to position [614, 0]
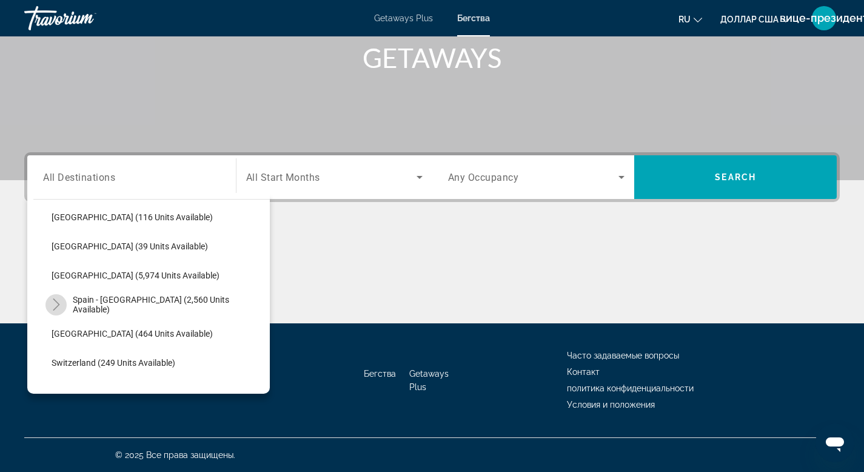
click at [54, 303] on icon "Toggle Spain - Canary Islands (2,560 units available)" at bounding box center [56, 304] width 12 height 12
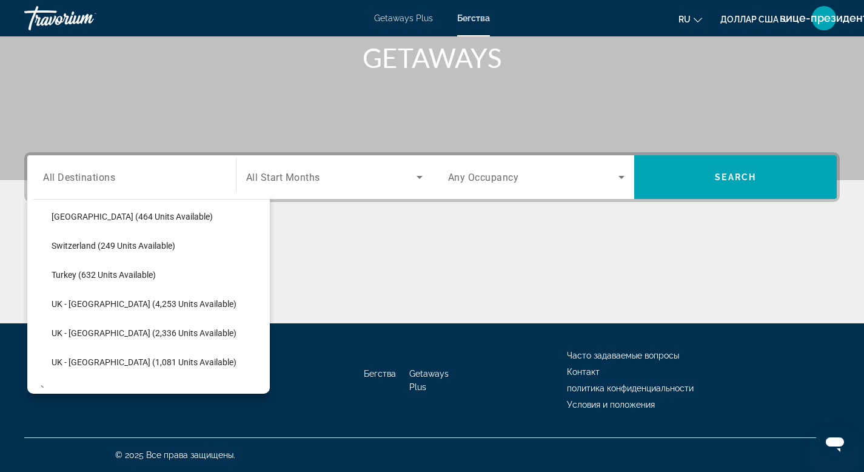
scroll to position [852, 0]
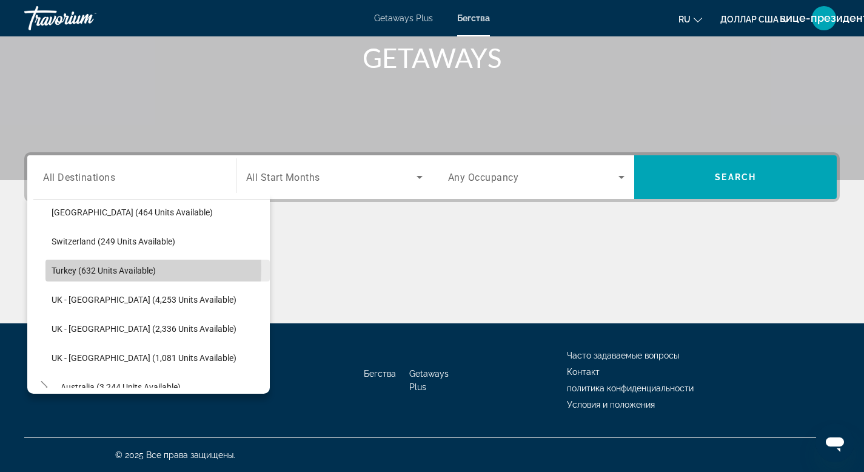
click at [86, 268] on span "Turkey (632 units available)" at bounding box center [104, 271] width 104 height 10
type input "**********"
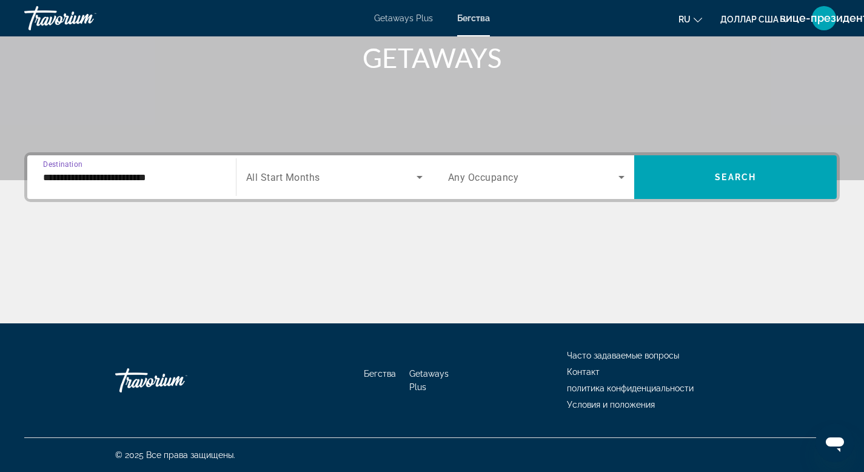
click at [421, 175] on icon "Search widget" at bounding box center [419, 177] width 15 height 15
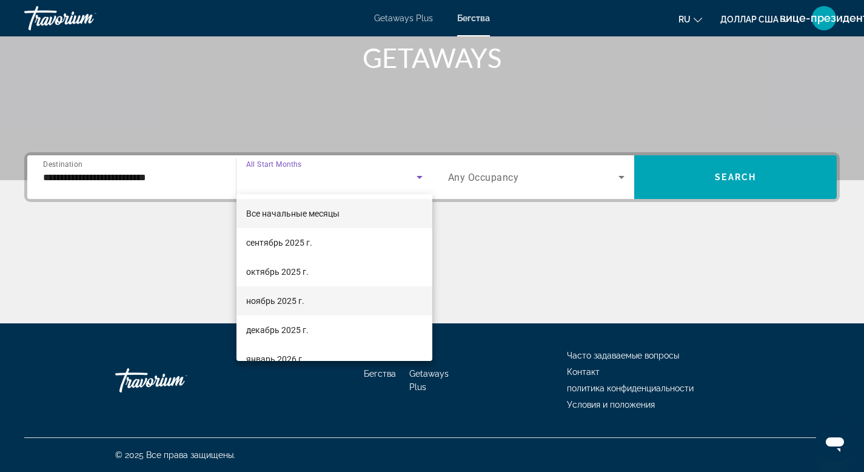
click at [263, 301] on font "ноябрь 2025 г." at bounding box center [275, 301] width 58 height 10
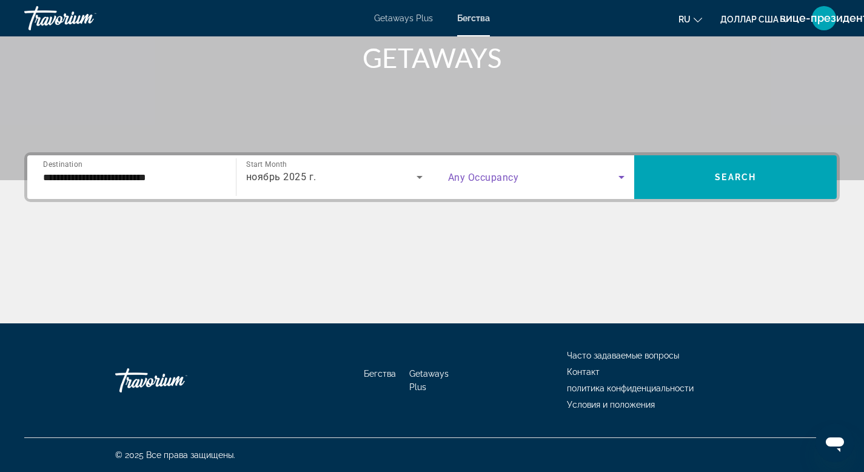
click at [624, 176] on icon "Search widget" at bounding box center [621, 177] width 15 height 15
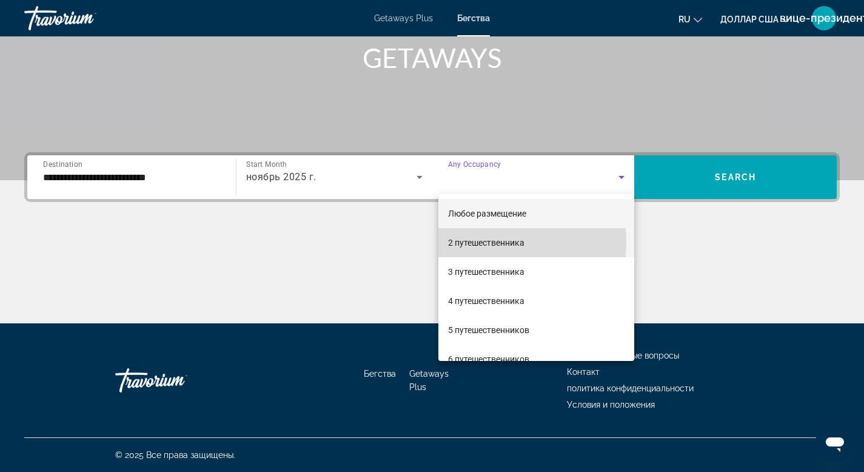
click at [475, 241] on font "2 путешественника" at bounding box center [486, 243] width 76 height 10
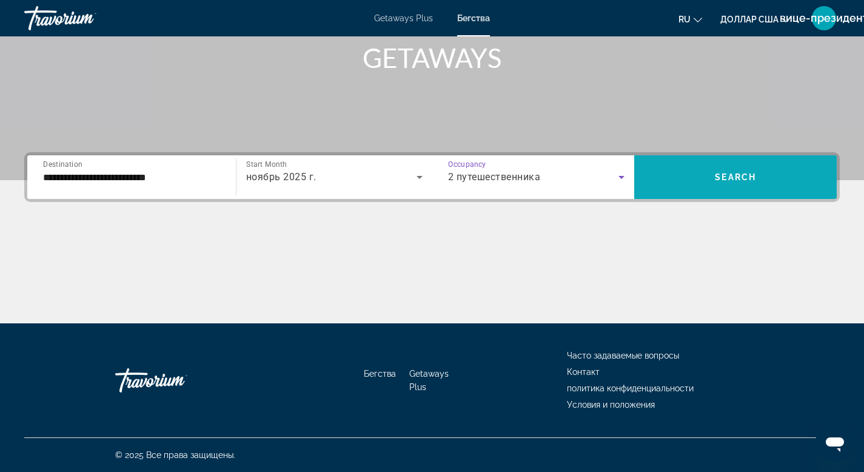
click at [706, 180] on span "Search widget" at bounding box center [735, 177] width 203 height 29
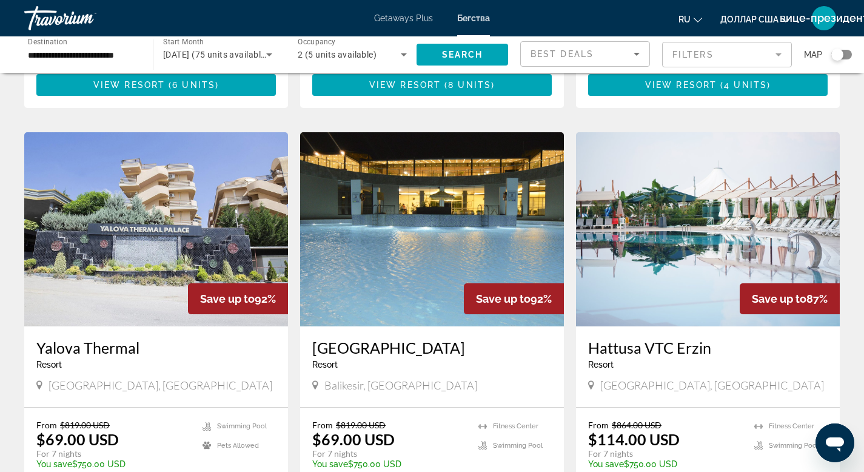
scroll to position [612, 0]
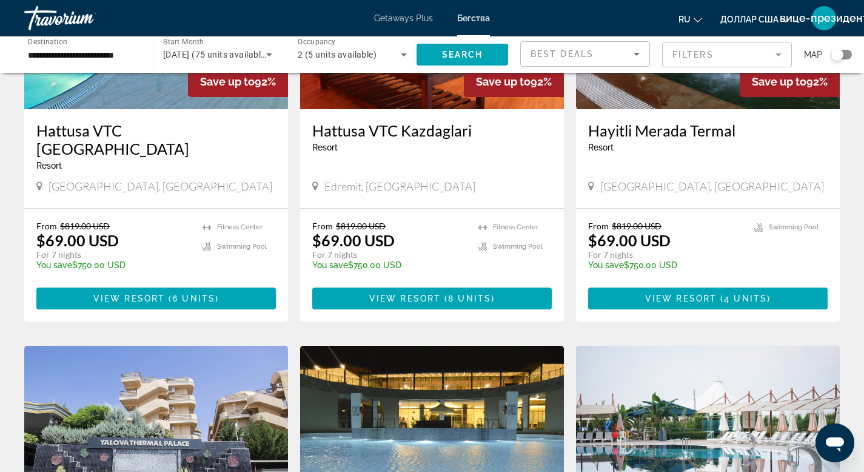
click at [851, 55] on div "Search widget" at bounding box center [841, 55] width 21 height 10
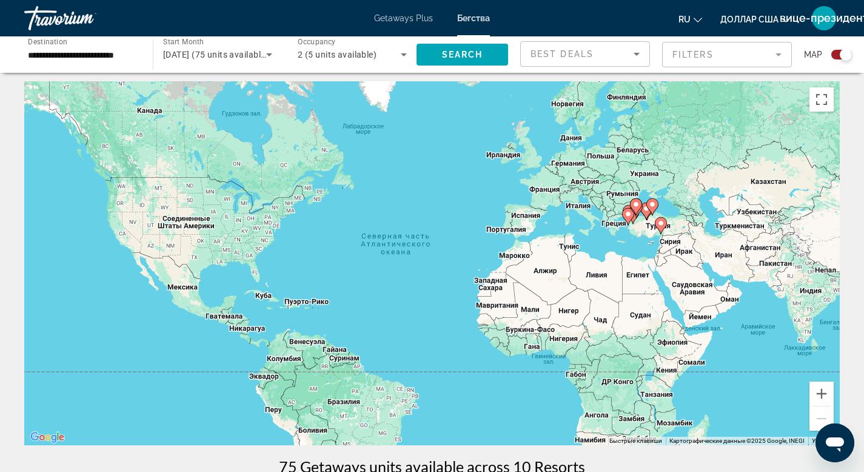
scroll to position [0, 0]
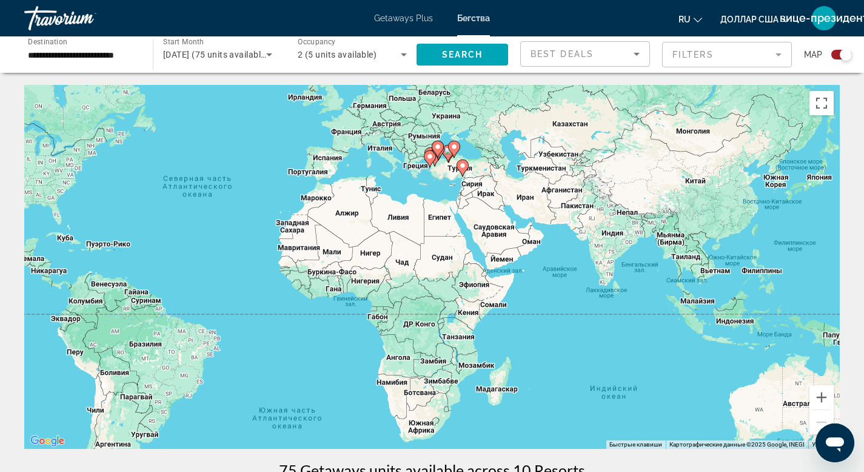
drag, startPoint x: 617, startPoint y: 329, endPoint x: 418, endPoint y: 269, distance: 207.2
click at [418, 269] on div "Чтобы активировать перетаскивание с помощью клавиатуры, нажмите Alt + Ввод. Пос…" at bounding box center [432, 267] width 816 height 364
click at [138, 55] on div "**********" at bounding box center [82, 55] width 129 height 35
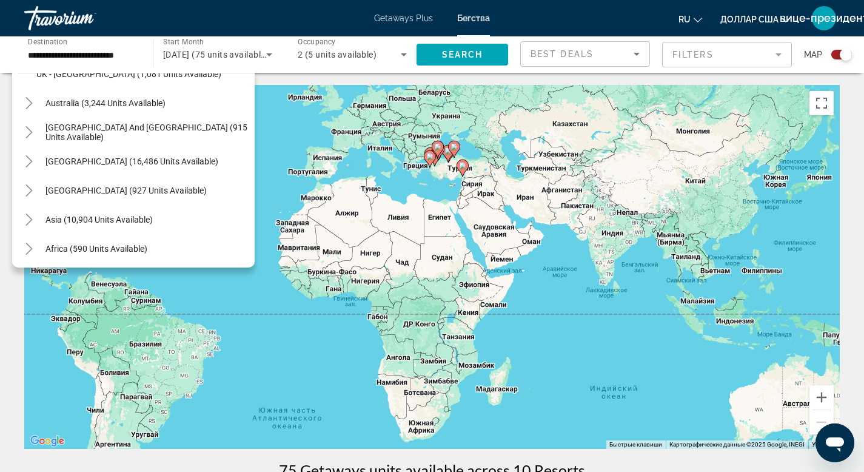
scroll to position [897, 0]
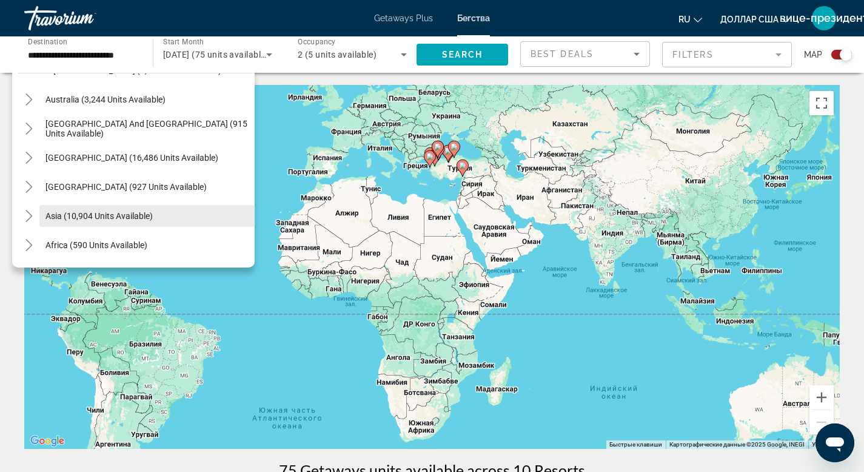
click at [117, 215] on span "Asia (10,904 units available)" at bounding box center [98, 216] width 107 height 10
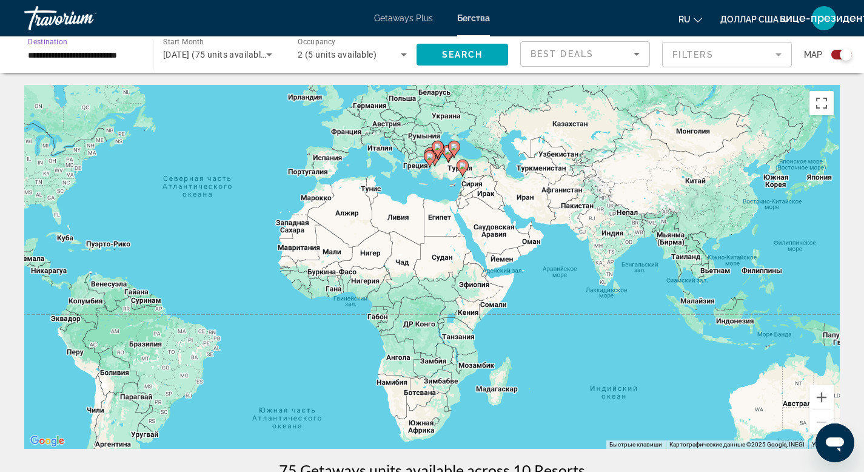
scroll to position [0, 2]
click at [72, 53] on input "**********" at bounding box center [82, 55] width 109 height 15
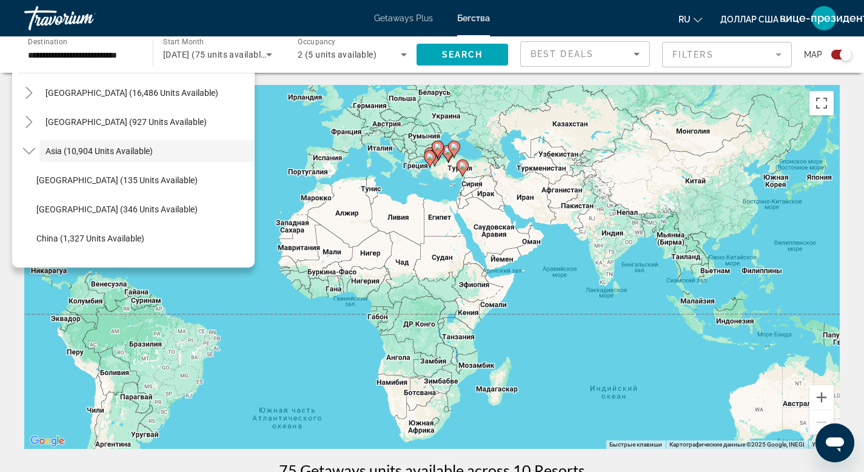
scroll to position [992, 0]
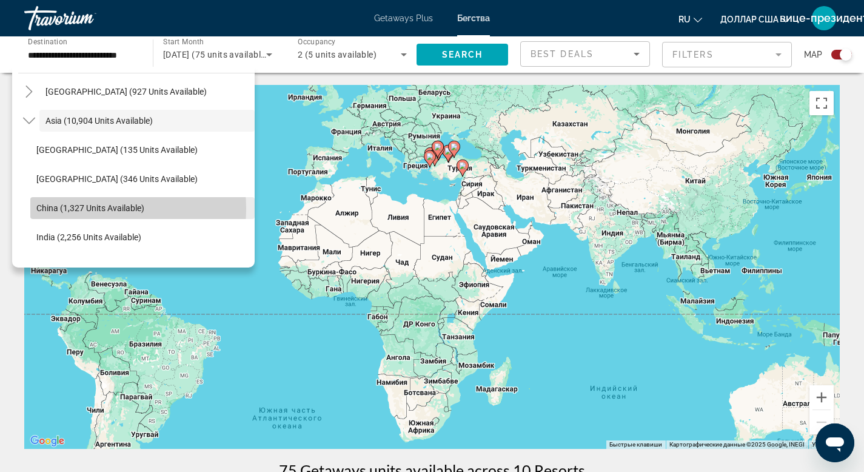
click at [91, 209] on span "China (1,327 units available)" at bounding box center [90, 208] width 108 height 10
type input "**********"
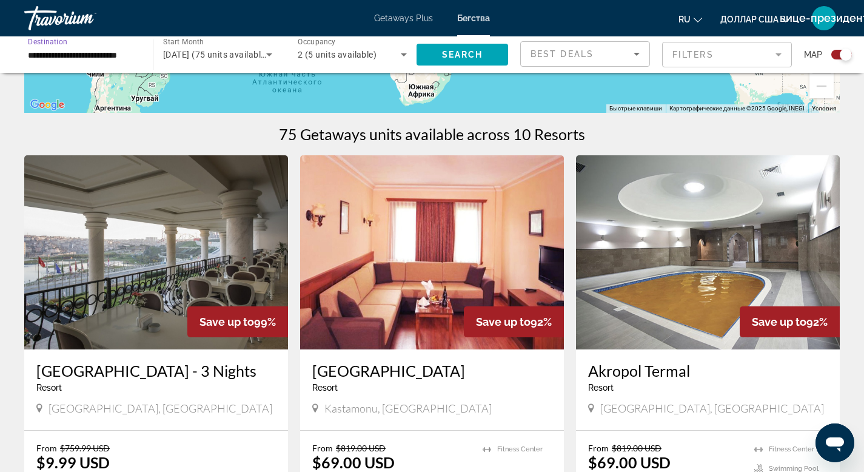
scroll to position [114, 0]
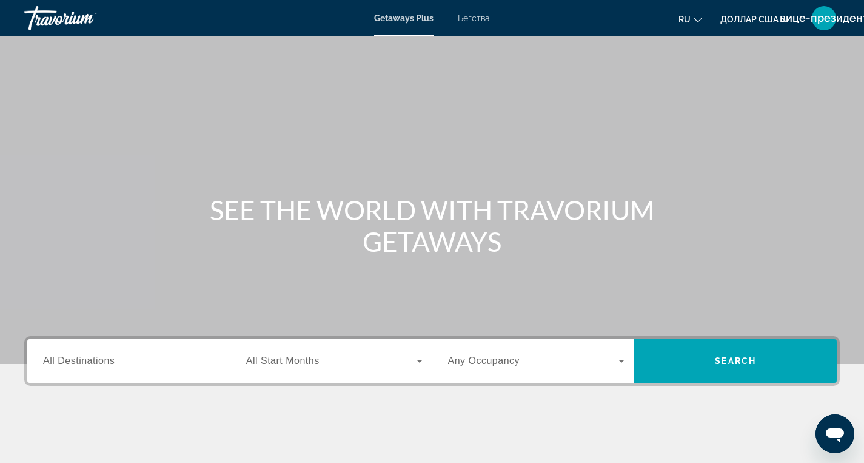
click at [196, 364] on input "Destination All Destinations" at bounding box center [131, 361] width 177 height 15
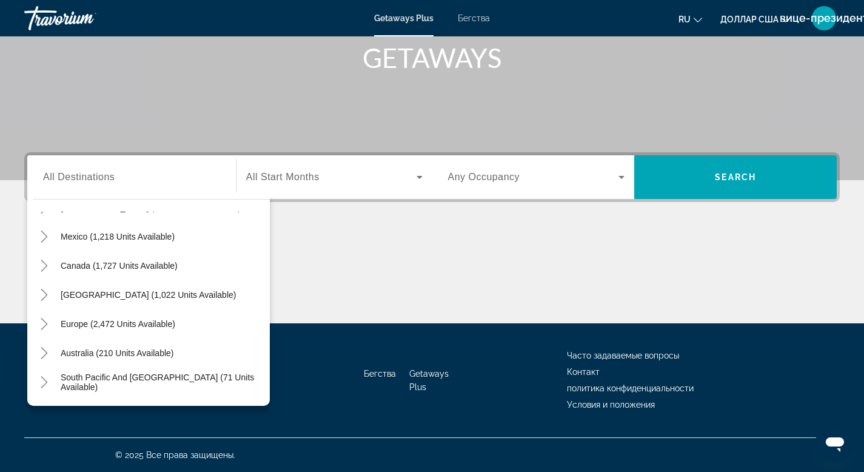
scroll to position [62, 0]
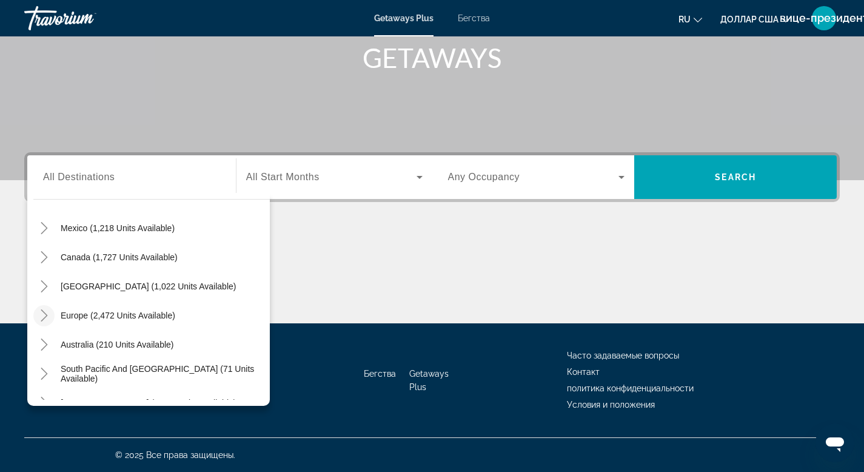
click at [44, 316] on icon "Toggle Europe (2,472 units available)" at bounding box center [44, 315] width 12 height 12
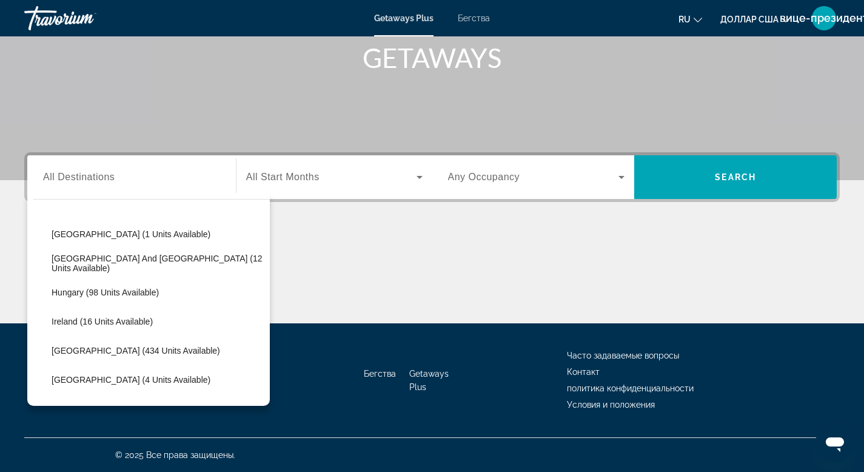
scroll to position [354, 0]
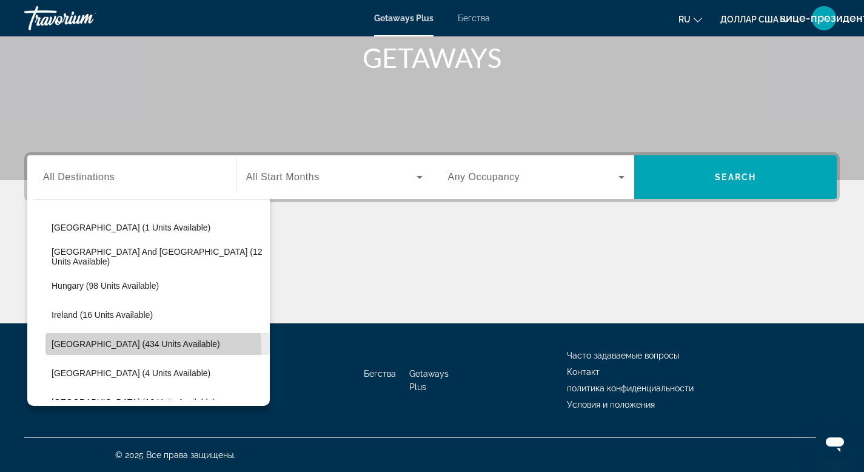
click at [110, 347] on span "Italy (434 units available)" at bounding box center [136, 344] width 169 height 10
type input "**********"
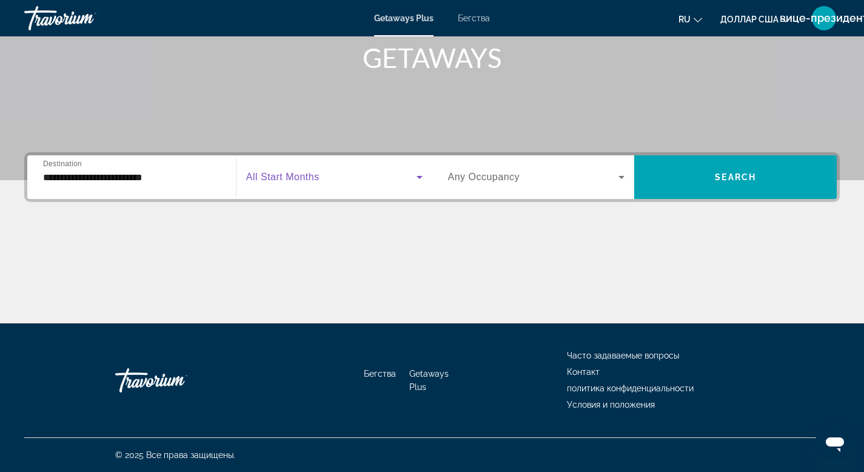
click at [421, 177] on icon "Виджет поиска" at bounding box center [419, 177] width 15 height 15
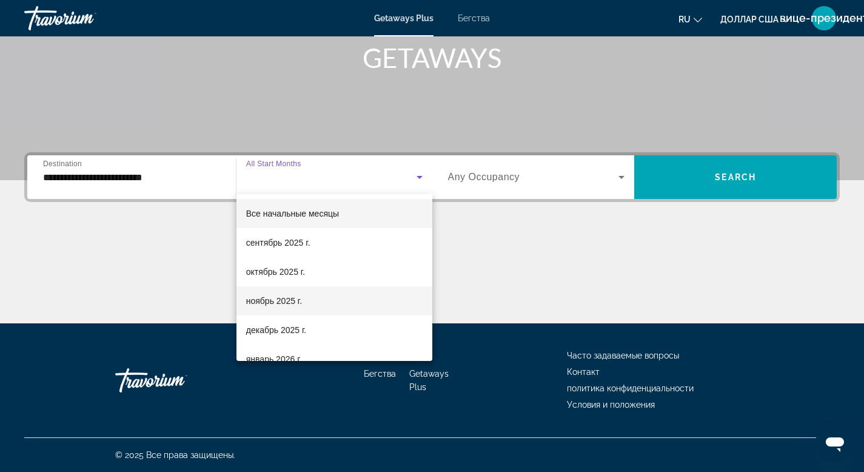
click at [277, 302] on font "ноябрь 2025 г." at bounding box center [274, 301] width 56 height 10
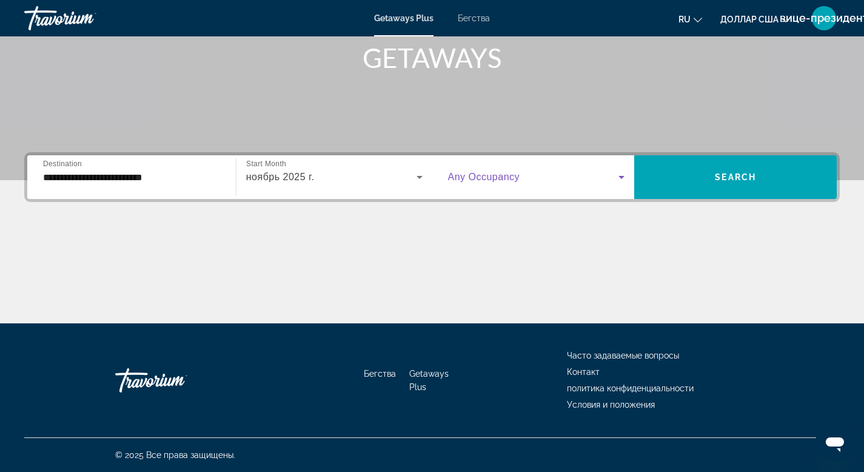
click at [622, 175] on icon "Виджет поиска" at bounding box center [621, 177] width 15 height 15
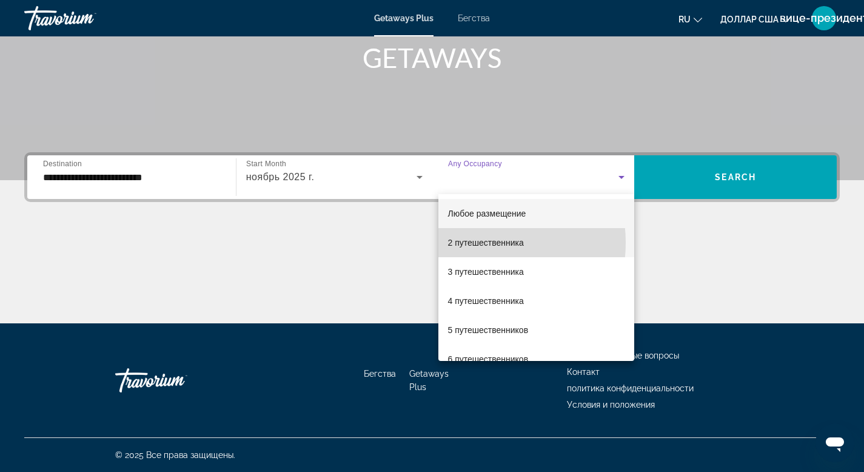
click at [469, 243] on font "2 путешественника" at bounding box center [486, 243] width 76 height 10
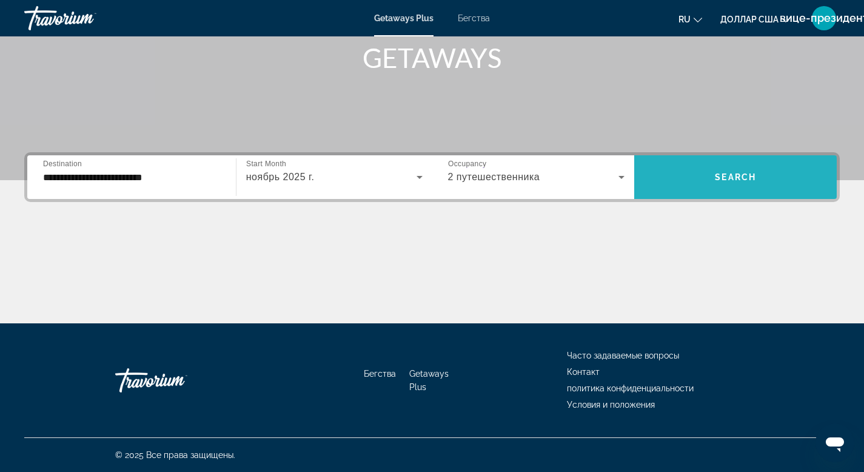
click at [705, 178] on span "Виджет поиска" at bounding box center [735, 177] width 203 height 29
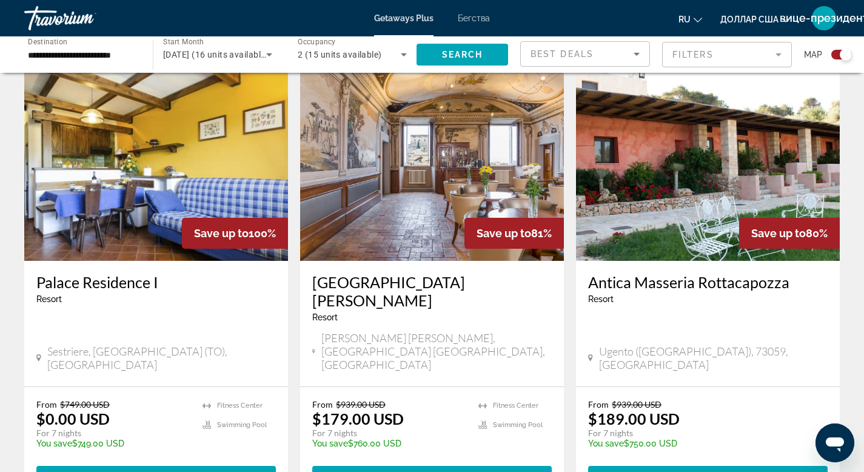
scroll to position [422, 0]
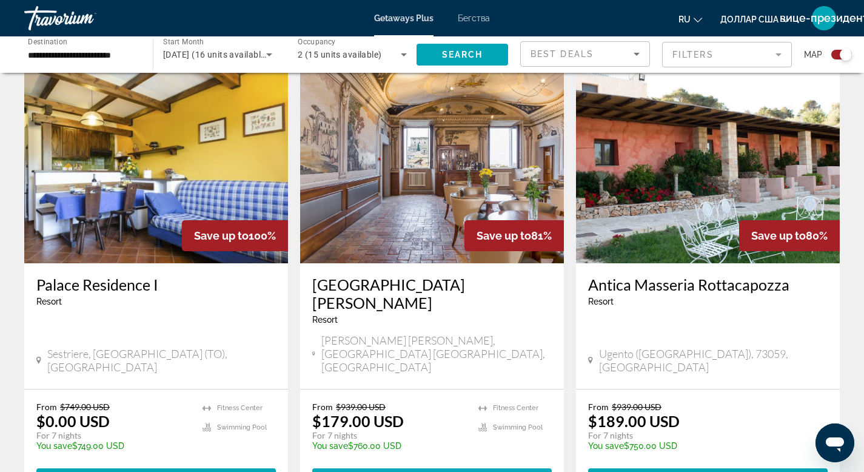
click at [401, 471] on span "View Resort" at bounding box center [409, 479] width 72 height 10
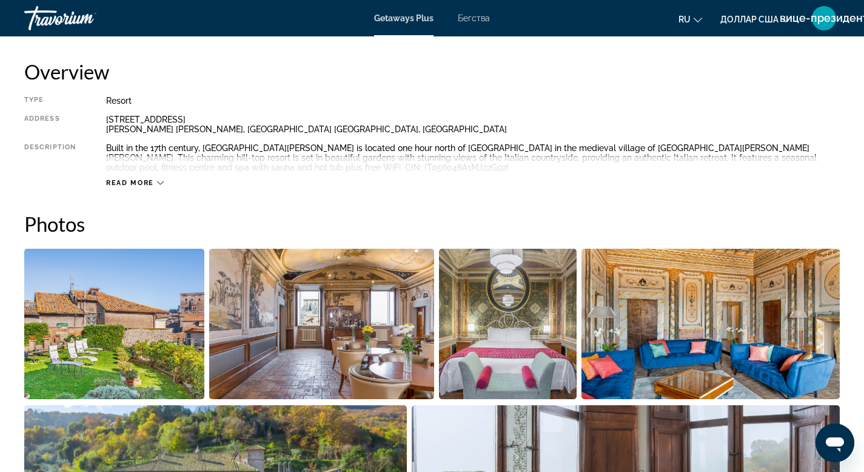
scroll to position [252, 0]
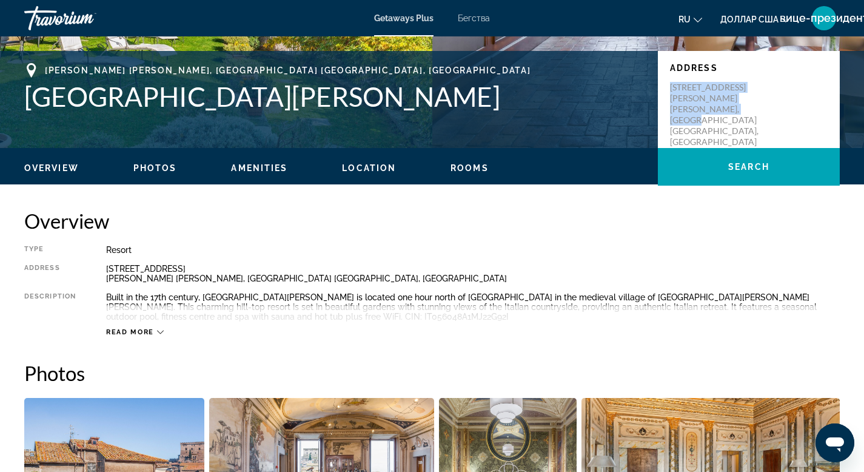
drag, startPoint x: 672, startPoint y: 87, endPoint x: 713, endPoint y: 116, distance: 50.0
click at [713, 116] on div "Address Via Montecavallo 26 Soriano Nel Cimino, Lazio VT, Italy" at bounding box center [749, 99] width 182 height 97
click at [485, 263] on div "Type Resort All-Inclusive No All-Inclusive Address Via Montecavallo 26 Soriano …" at bounding box center [432, 291] width 816 height 92
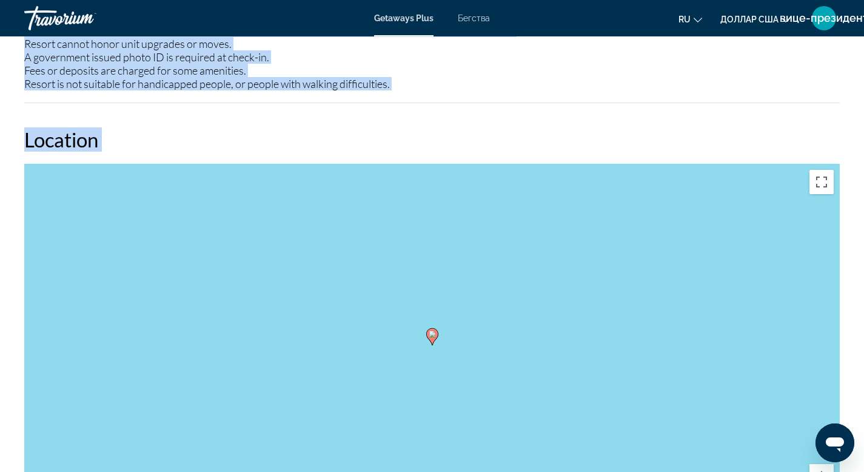
scroll to position [1517, 0]
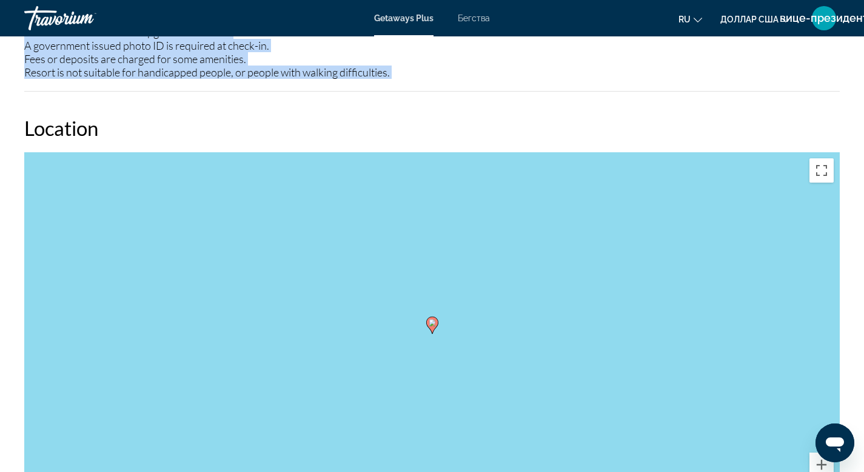
drag, startPoint x: 24, startPoint y: 235, endPoint x: 275, endPoint y: 99, distance: 286.0
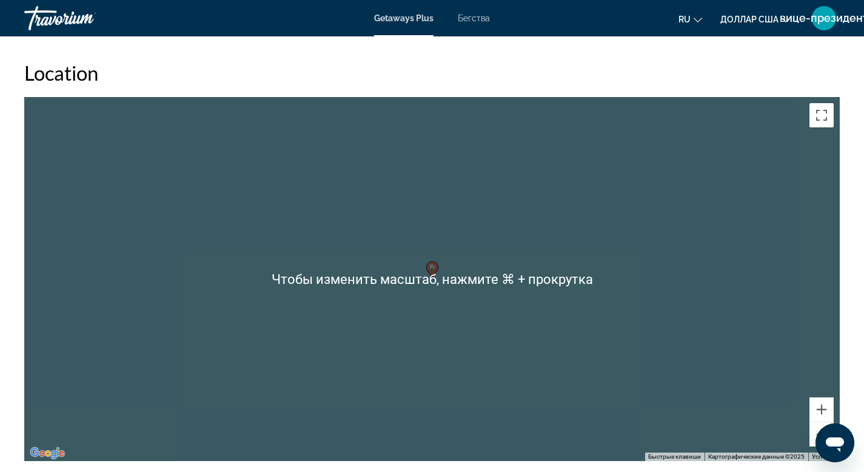
scroll to position [1650, 0]
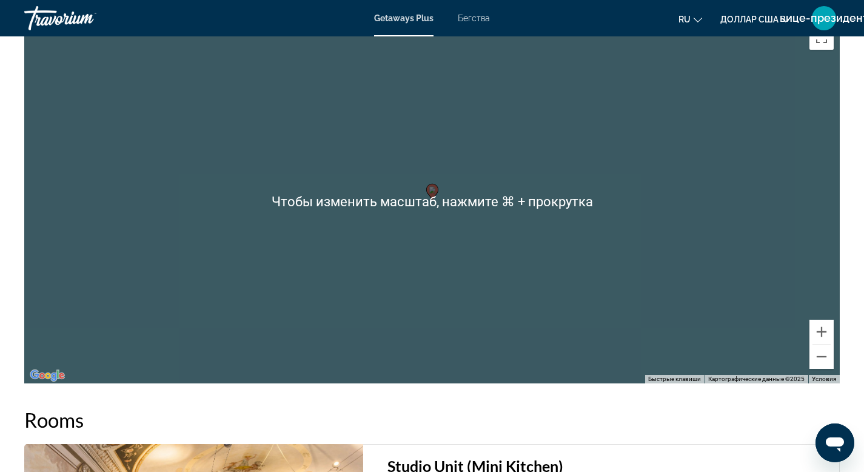
click at [436, 246] on div "Чтобы активировать перетаскивание с помощью клавиатуры, нажмите Alt + Ввод. Пос…" at bounding box center [432, 201] width 816 height 364
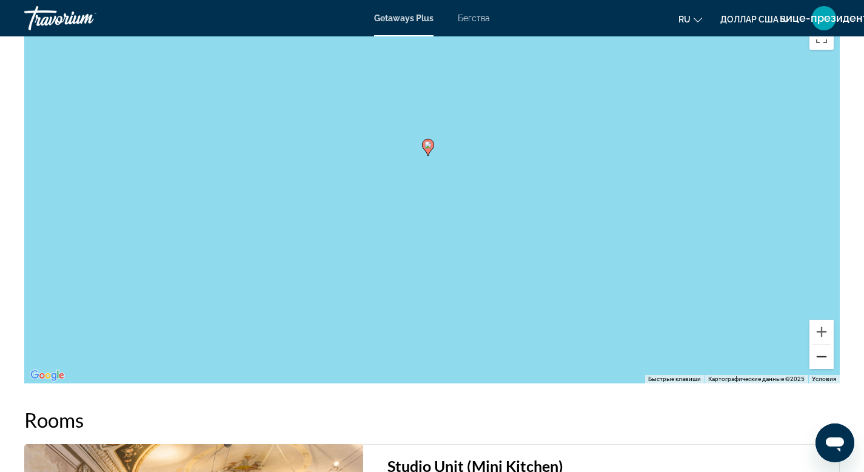
click at [817, 358] on button "Уменьшить" at bounding box center [822, 356] width 24 height 24
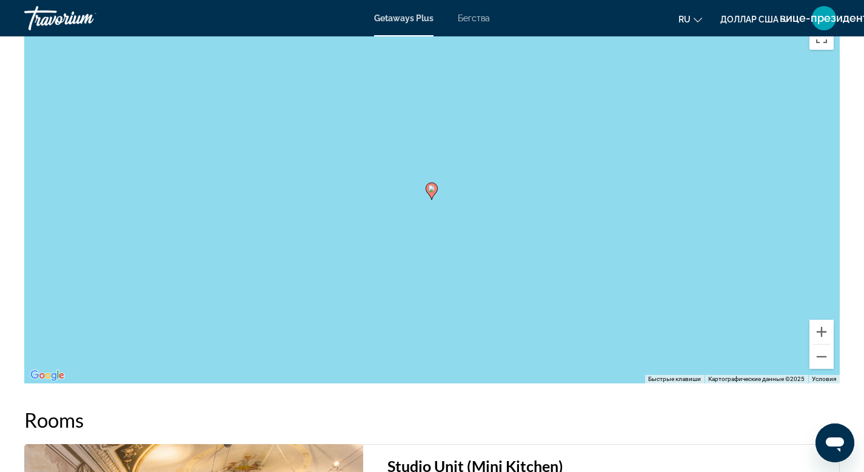
click at [428, 190] on image "Основное содержание" at bounding box center [431, 188] width 7 height 7
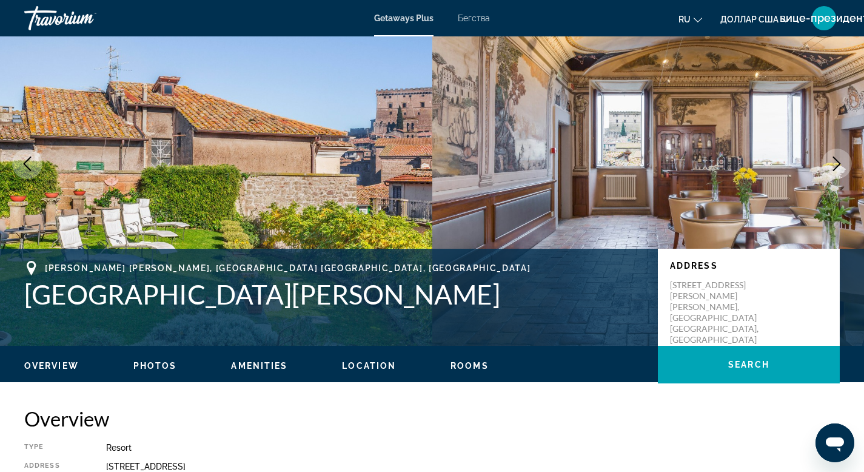
scroll to position [0, 0]
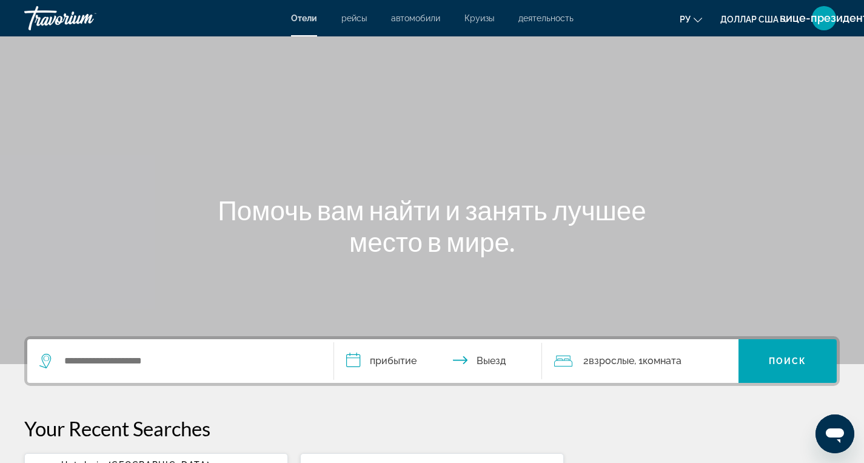
click at [48, 360] on icon "Виджет поиска" at bounding box center [46, 361] width 15 height 15
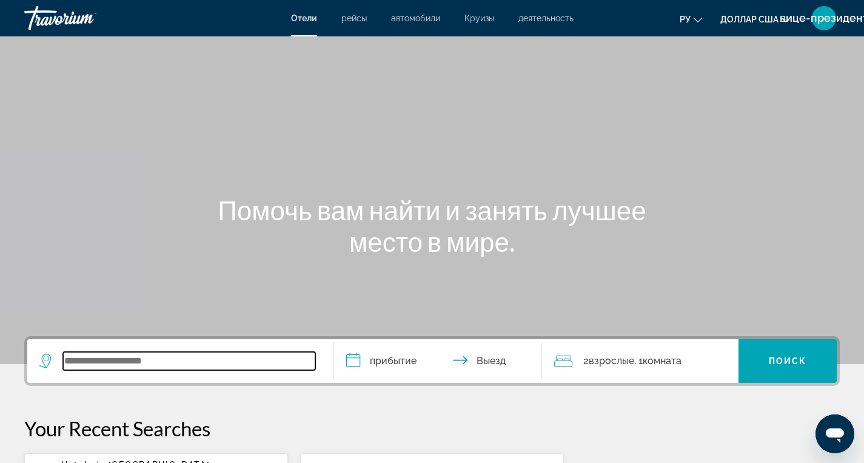
paste input "********"
type input "********"
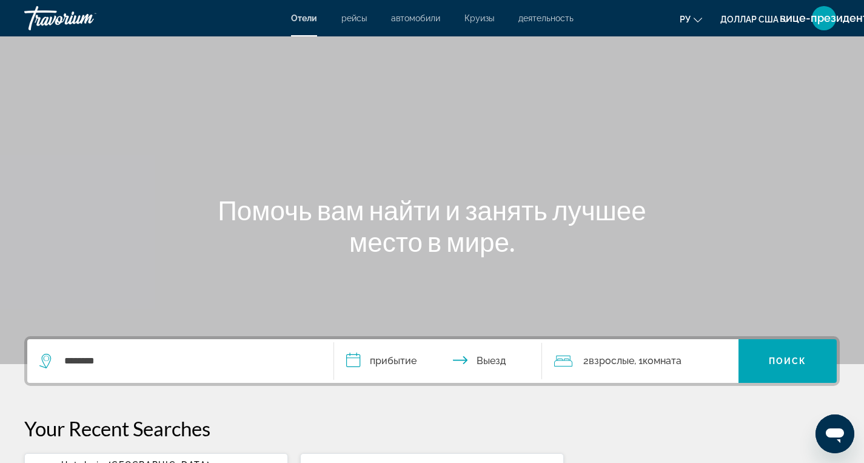
click at [357, 355] on input "**********" at bounding box center [440, 362] width 213 height 47
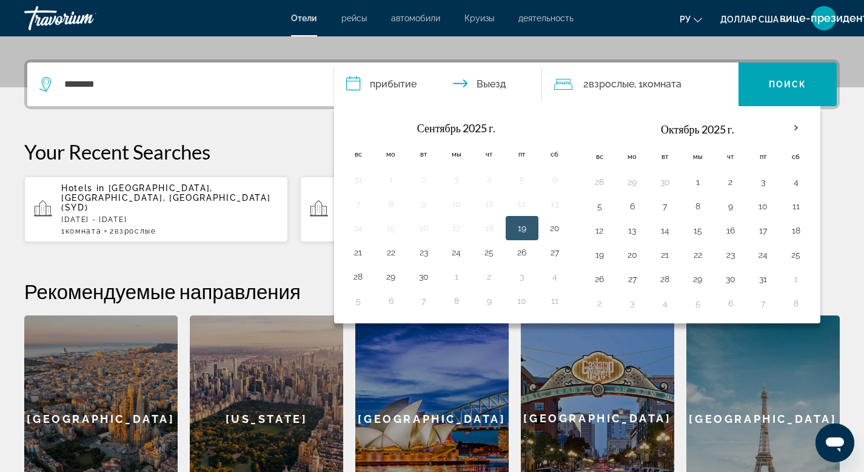
scroll to position [280, 0]
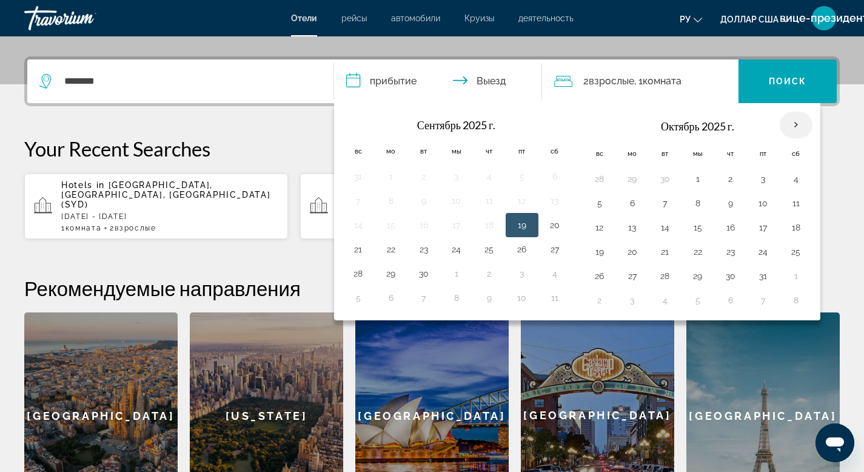
click at [799, 127] on th "В следующем месяце" at bounding box center [796, 125] width 33 height 27
click at [786, 126] on th "В следующем месяце" at bounding box center [796, 125] width 33 height 27
drag, startPoint x: 671, startPoint y: 126, endPoint x: 804, endPoint y: 133, distance: 133.0
click at [804, 133] on tr "Октябрь 2025 г." at bounding box center [697, 125] width 229 height 29
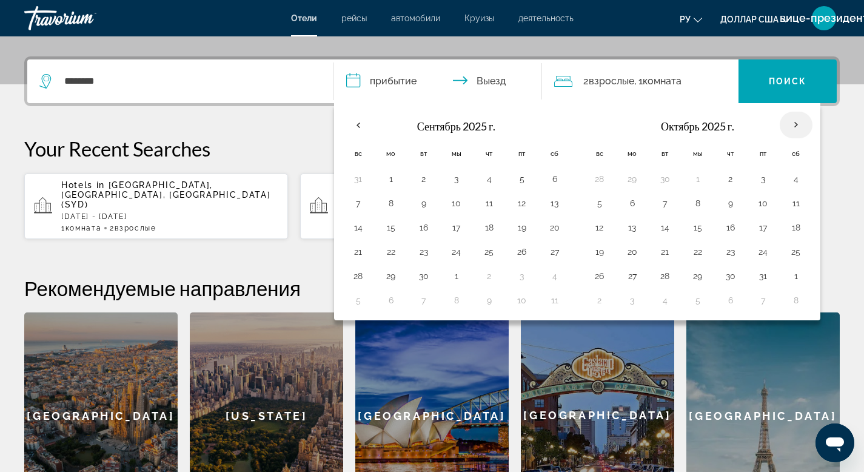
click at [800, 126] on th "В следующем месяце" at bounding box center [796, 125] width 33 height 27
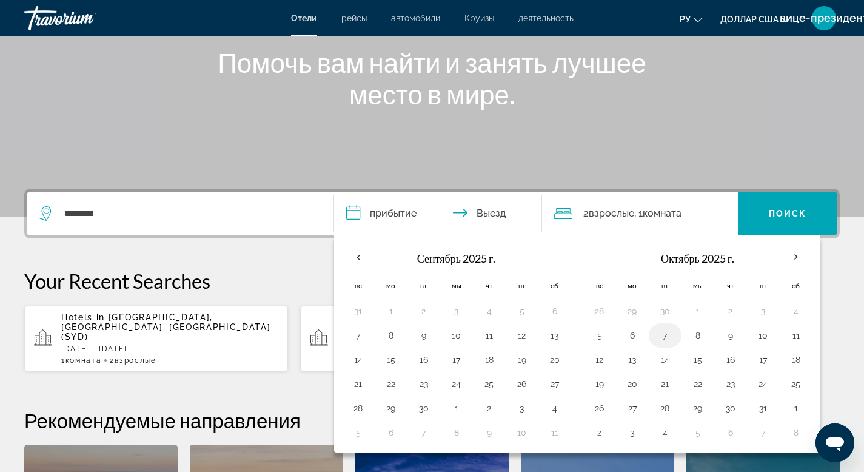
scroll to position [101, 0]
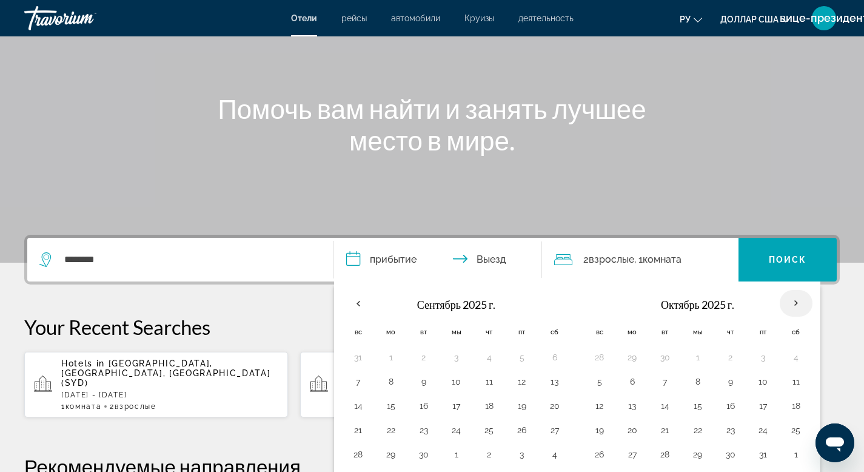
click at [800, 301] on th "В следующем месяце" at bounding box center [796, 303] width 33 height 27
click at [799, 301] on th "В следующем месяце" at bounding box center [796, 303] width 33 height 27
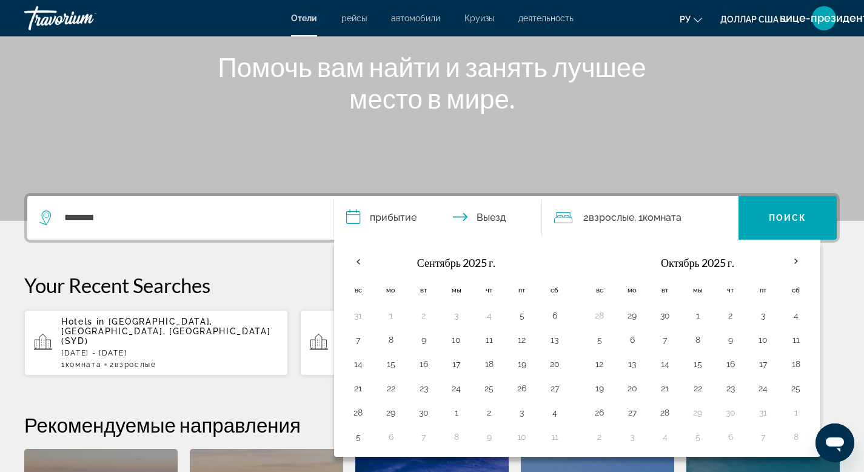
scroll to position [158, 0]
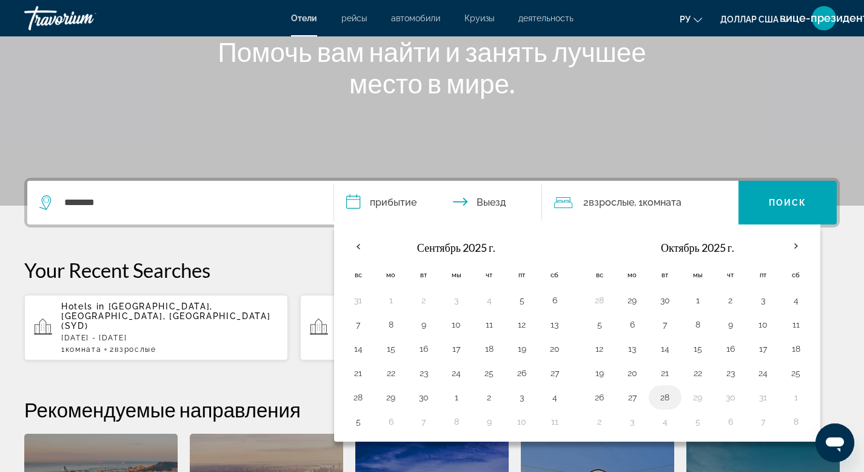
click at [663, 397] on button "28" at bounding box center [665, 397] width 19 height 17
drag, startPoint x: 663, startPoint y: 397, endPoint x: 663, endPoint y: 420, distance: 22.4
click at [663, 420] on tbody "28 29 30 1 2 3 4 5 6 7 8 9 10 11 12 13 14 15 16 17 18 19 20 21 22 23 24 25 26 2…" at bounding box center [697, 361] width 229 height 146
drag, startPoint x: 665, startPoint y: 396, endPoint x: 720, endPoint y: 423, distance: 61.0
click at [717, 425] on tbody "28 29 30 1 2 3 4 5 6 7 8 9 10 11 12 13 14 15 16 17 18 19 20 21 22 23 24 25 26 2…" at bounding box center [697, 361] width 229 height 146
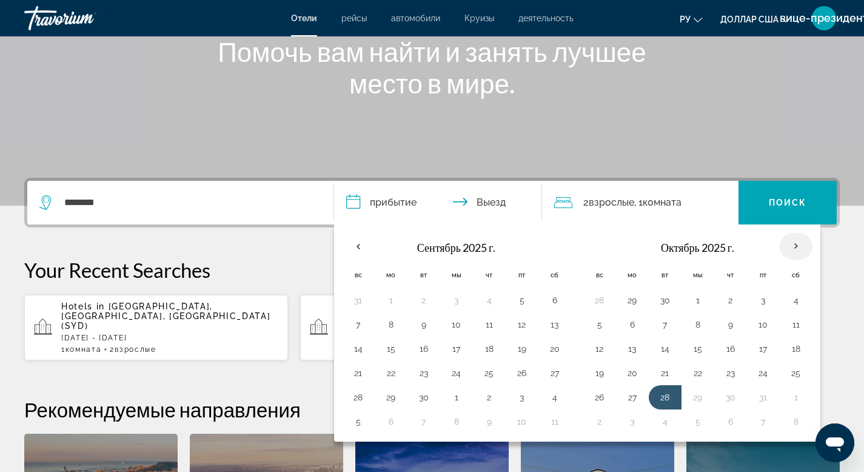
click at [792, 245] on th "В следующем месяце" at bounding box center [796, 246] width 33 height 27
click at [797, 276] on th "Сб" at bounding box center [796, 274] width 33 height 27
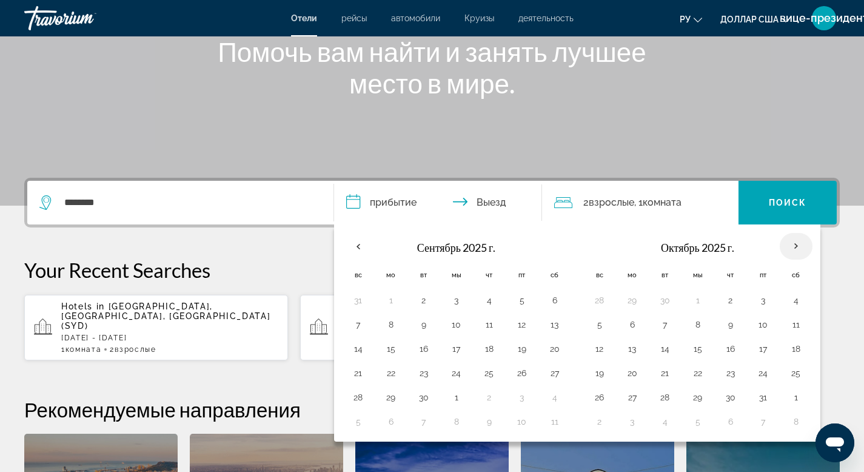
click at [794, 250] on th "В следующем месяце" at bounding box center [796, 246] width 33 height 27
